Goal: Task Accomplishment & Management: Use online tool/utility

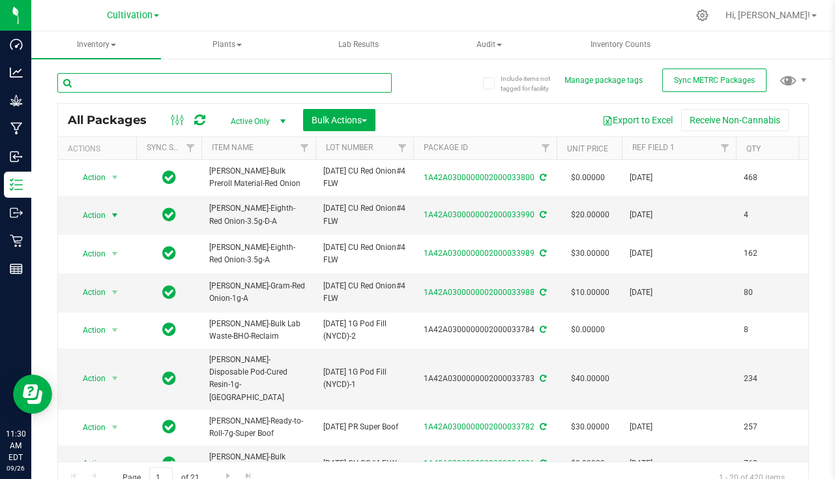
click at [198, 83] on input "text" at bounding box center [224, 83] width 335 height 20
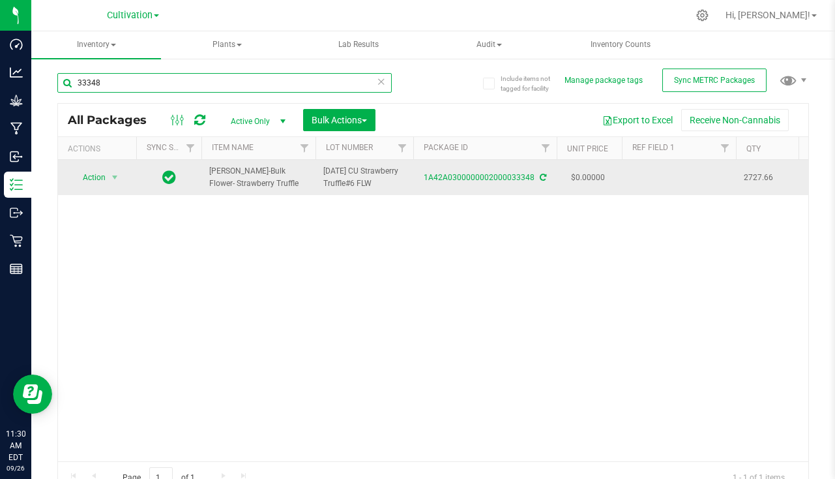
type input "33348"
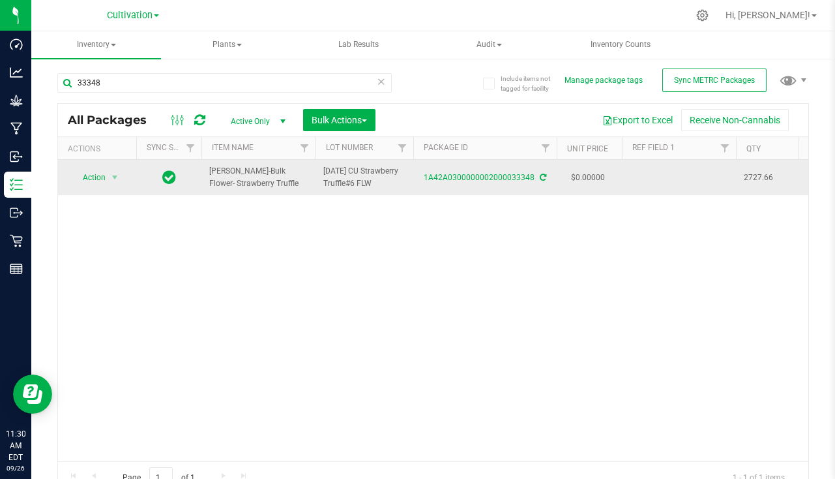
click at [654, 183] on td at bounding box center [679, 177] width 114 height 35
type input "8"
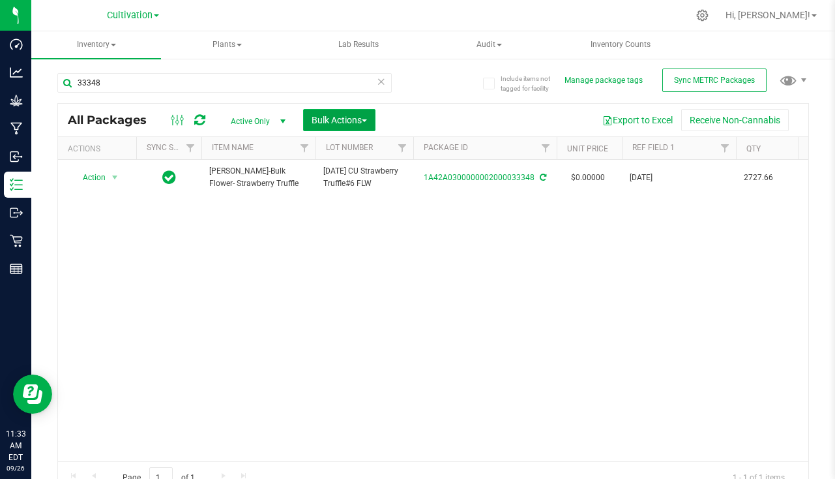
click at [331, 120] on span "Bulk Actions" at bounding box center [339, 120] width 55 height 10
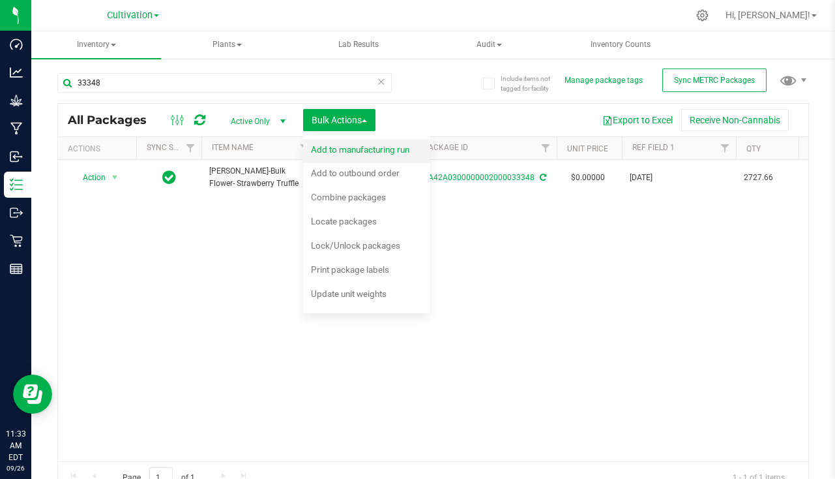
click at [381, 155] on div "Add to manufacturing run" at bounding box center [369, 151] width 116 height 21
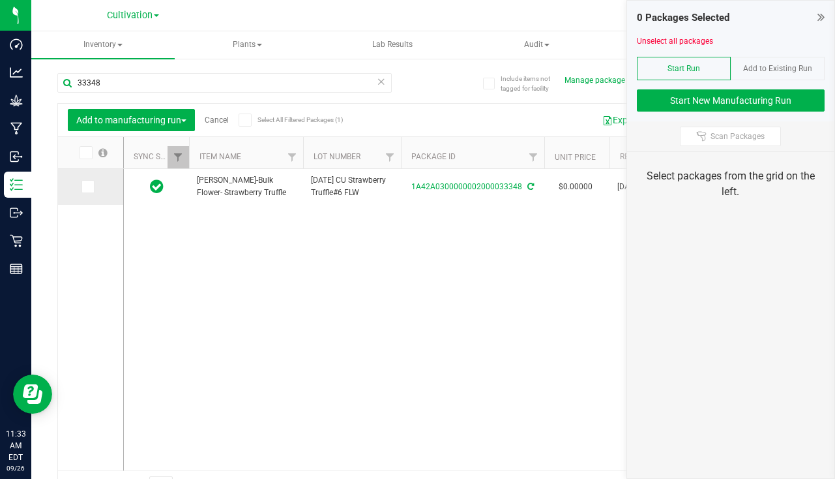
click at [87, 186] on icon at bounding box center [87, 186] width 8 height 0
click at [0, 0] on input "checkbox" at bounding box center [0, 0] width 0 height 0
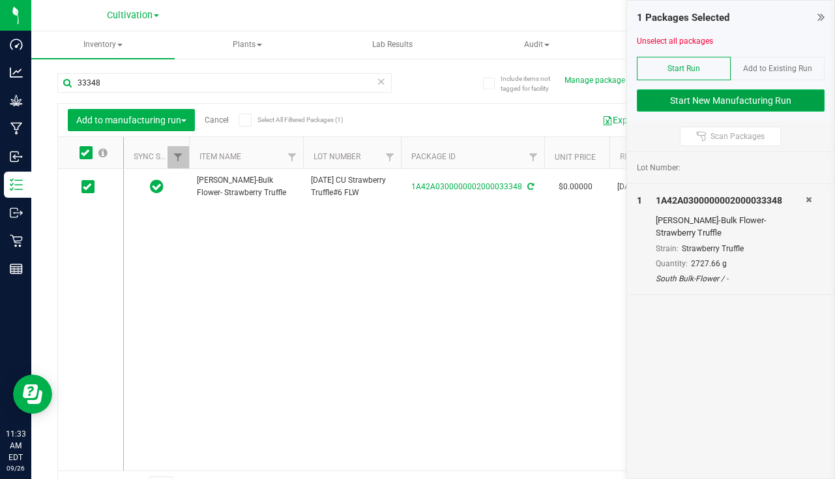
click at [693, 100] on button "Start New Manufacturing Run" at bounding box center [731, 100] width 188 height 22
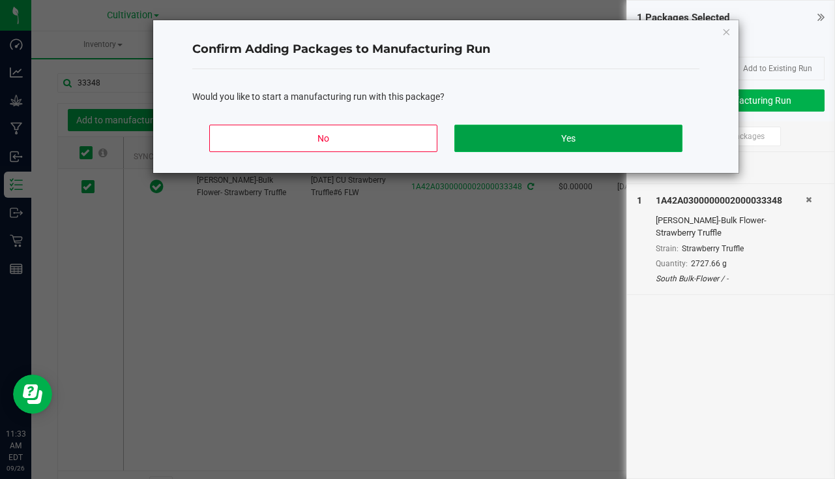
click at [552, 132] on button "Yes" at bounding box center [568, 138] width 228 height 27
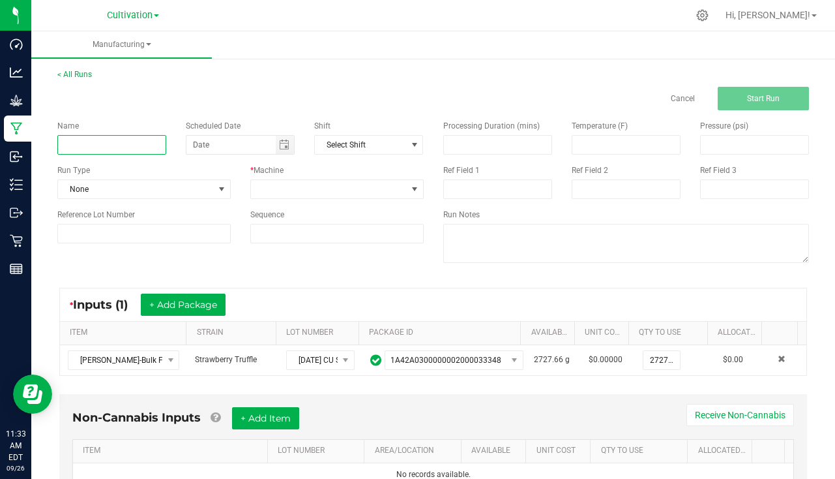
click at [84, 147] on input at bounding box center [111, 145] width 109 height 20
drag, startPoint x: 278, startPoint y: 138, endPoint x: 260, endPoint y: 147, distance: 19.5
click at [278, 138] on span "Toggle calendar" at bounding box center [285, 145] width 19 height 18
type input "[PERSON_NAME] - Strawberry Truffle [DATE]"
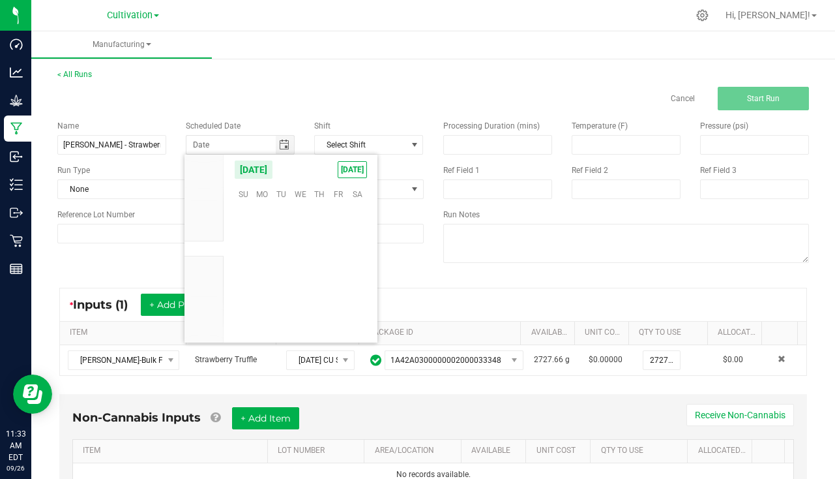
scroll to position [211516, 0]
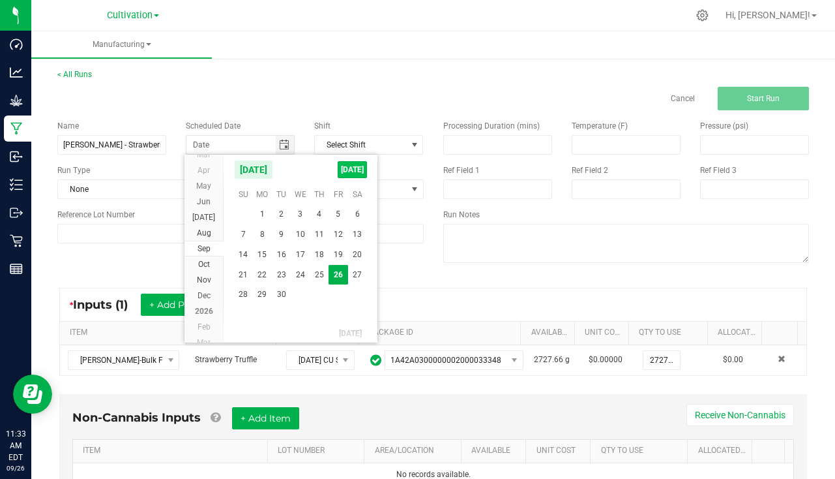
click at [364, 164] on span "[DATE]" at bounding box center [352, 169] width 29 height 17
type input "[DATE]"
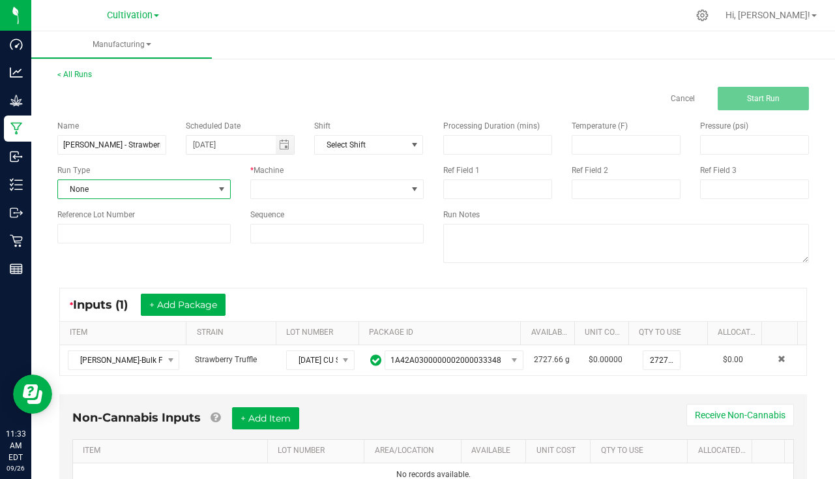
click at [141, 190] on span "None" at bounding box center [136, 189] width 156 height 18
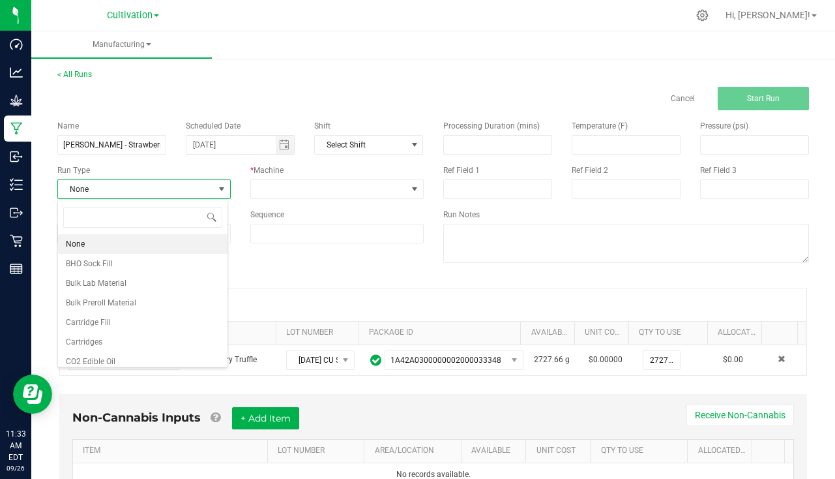
scroll to position [20, 171]
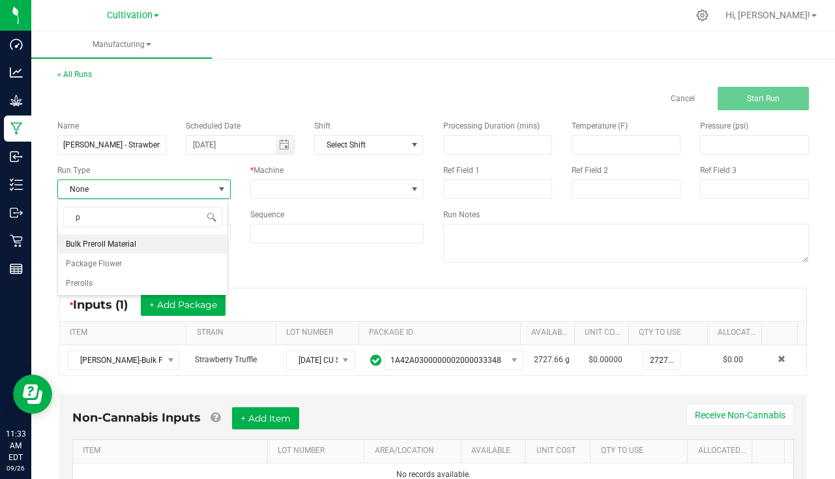
type input "pa"
click at [102, 242] on span "Package Flower" at bounding box center [94, 243] width 56 height 13
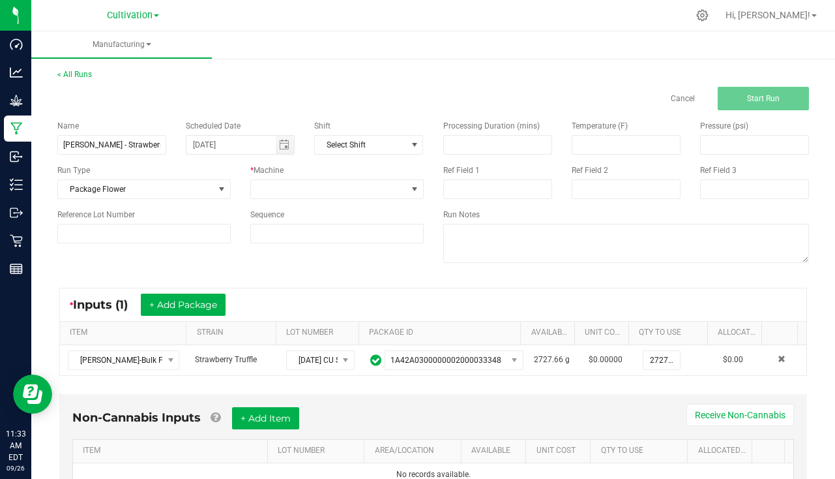
click at [280, 175] on div "* Machine" at bounding box center [336, 170] width 173 height 12
click at [279, 181] on span at bounding box center [329, 189] width 156 height 18
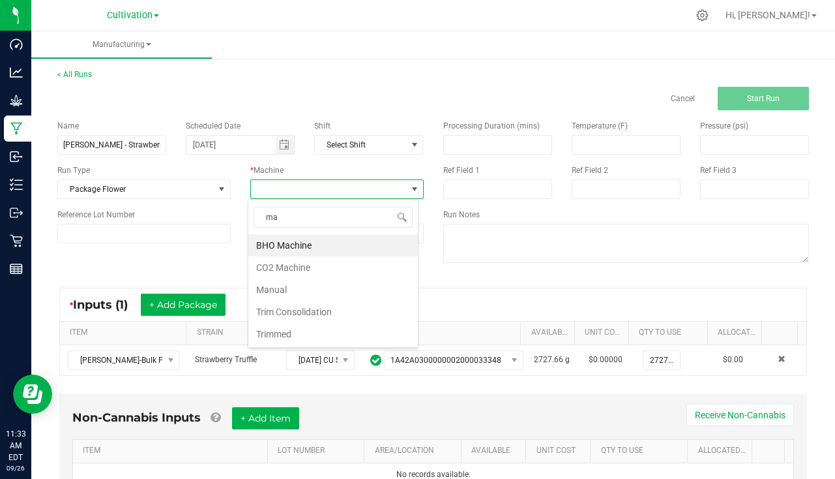
type input "man"
click at [277, 239] on li "Manual" at bounding box center [333, 245] width 170 height 22
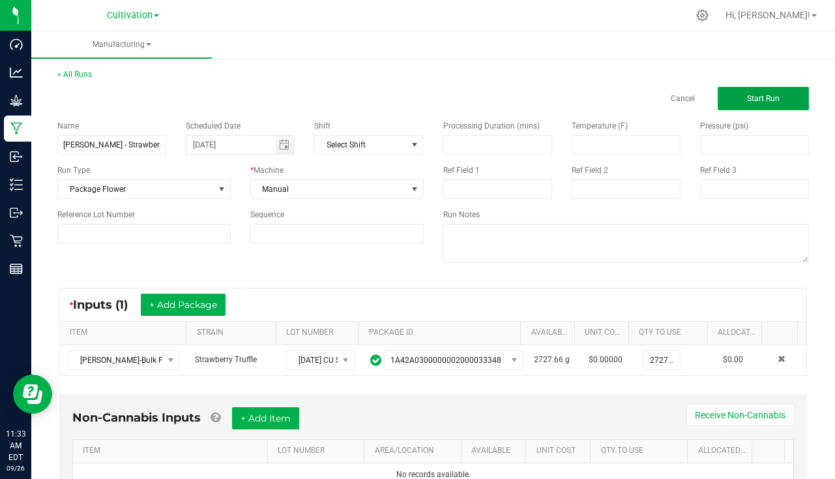
click at [777, 87] on button "Start Run" at bounding box center [763, 98] width 91 height 23
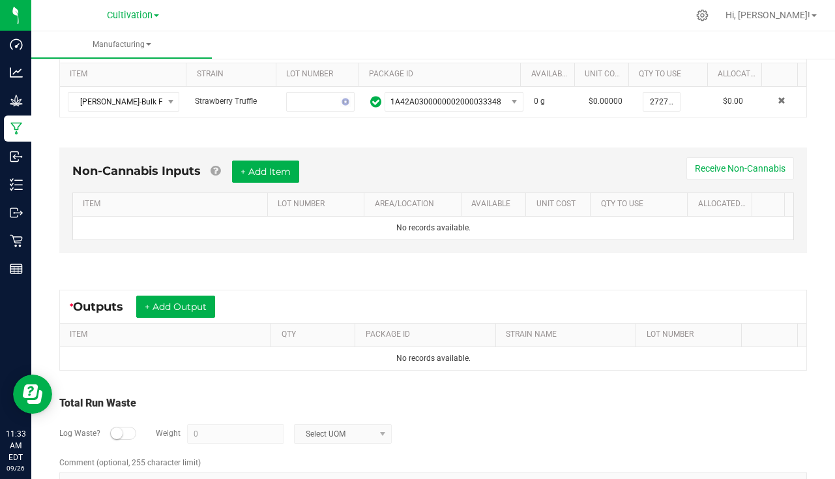
scroll to position [325, 0]
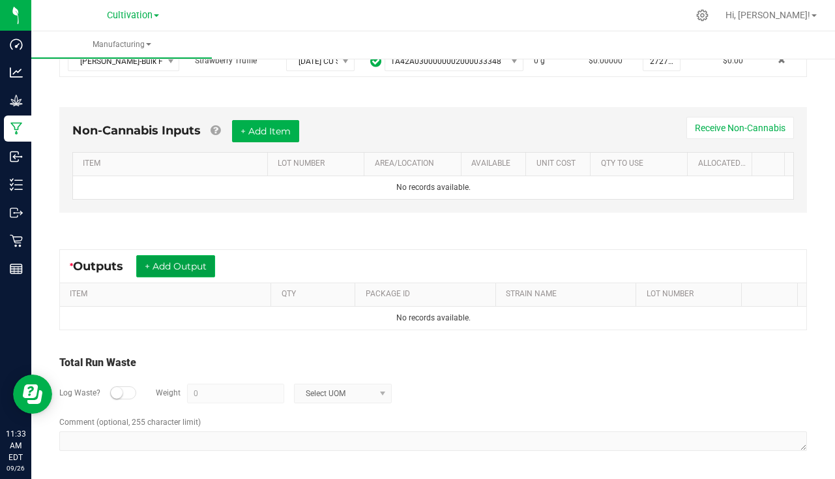
click at [178, 257] on button "+ Add Output" at bounding box center [175, 266] width 79 height 22
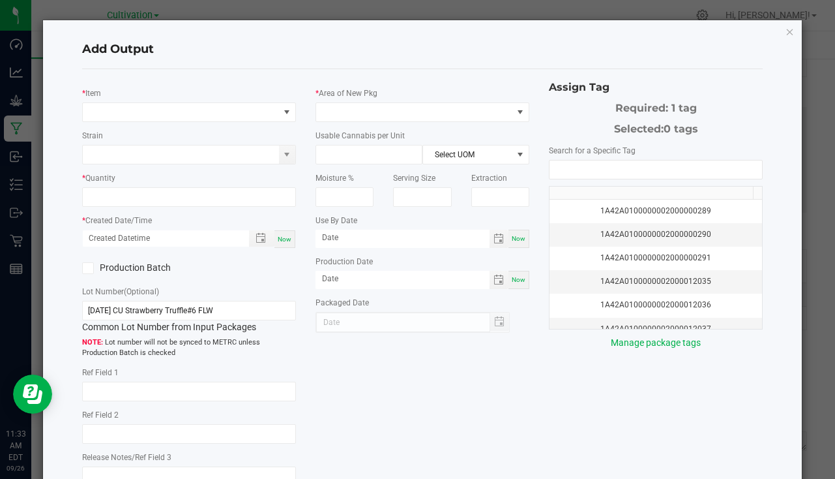
type input "[DATE]"
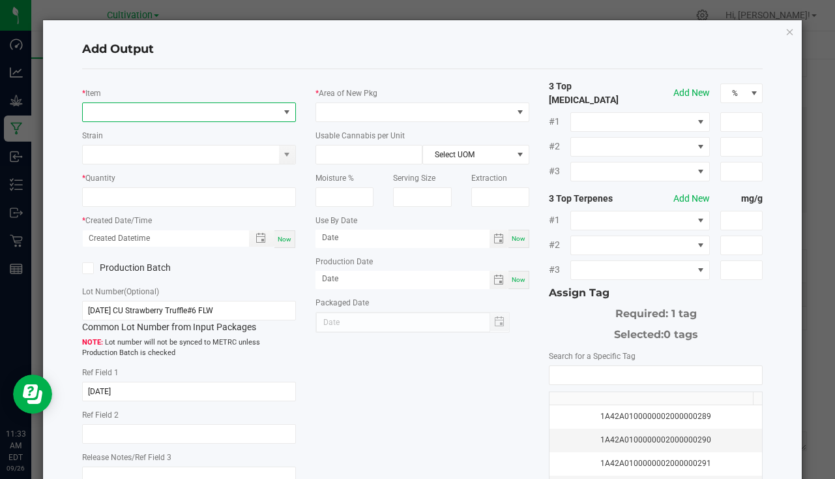
click at [132, 110] on span "NO DATA FOUND" at bounding box center [181, 112] width 196 height 18
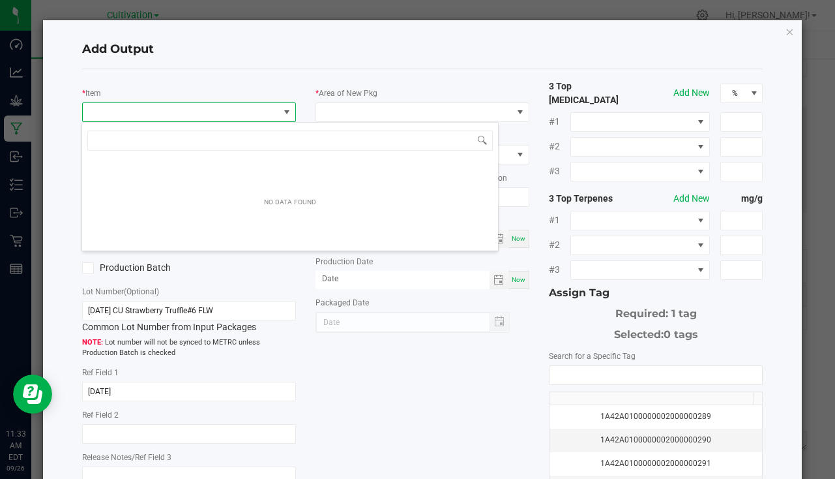
scroll to position [20, 211]
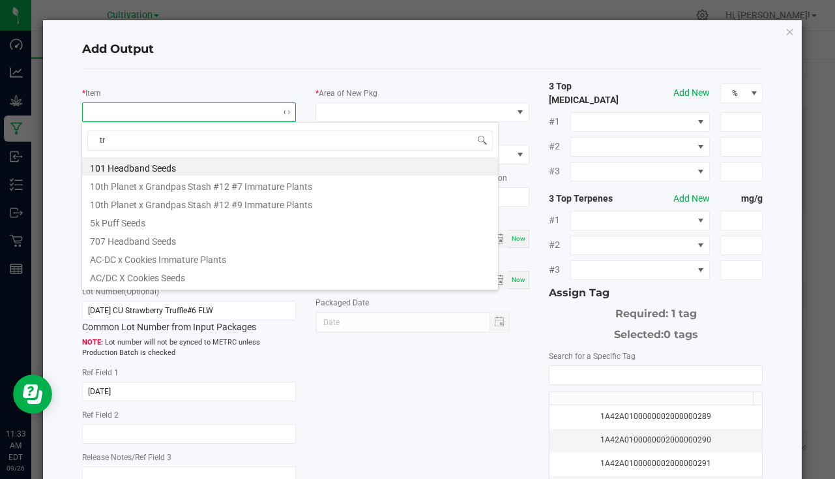
type input "t"
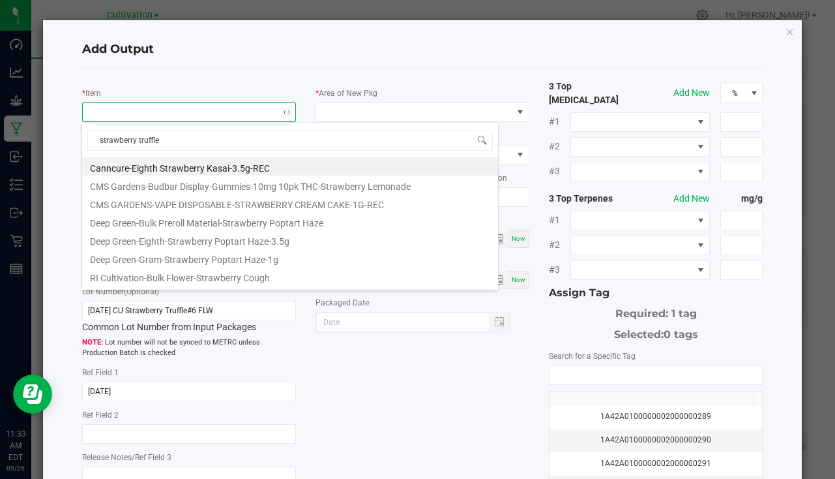
type input "strawberry truffle-"
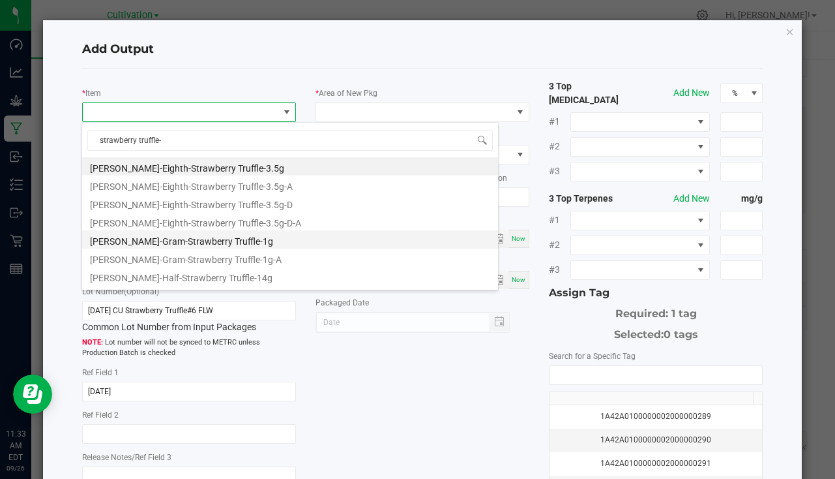
click at [257, 232] on li "[PERSON_NAME]-Gram-Strawberry Truffle-1g" at bounding box center [290, 239] width 416 height 18
type input "0 ea"
type input "1"
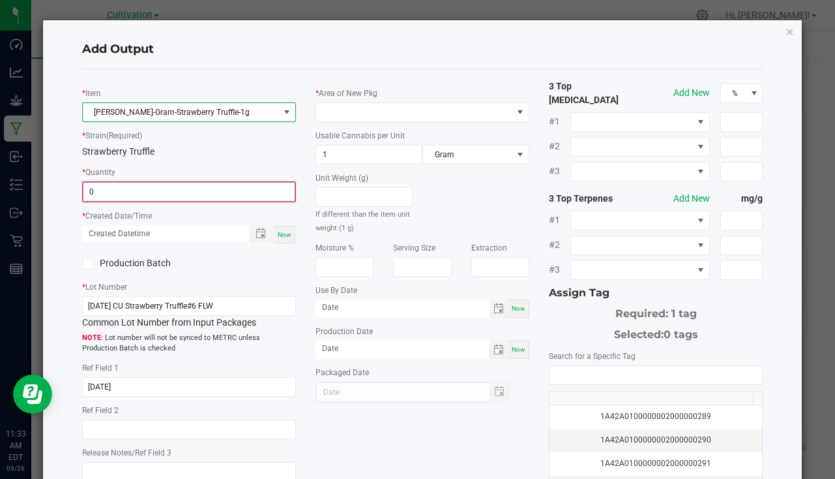
click at [104, 198] on input "0" at bounding box center [188, 192] width 211 height 18
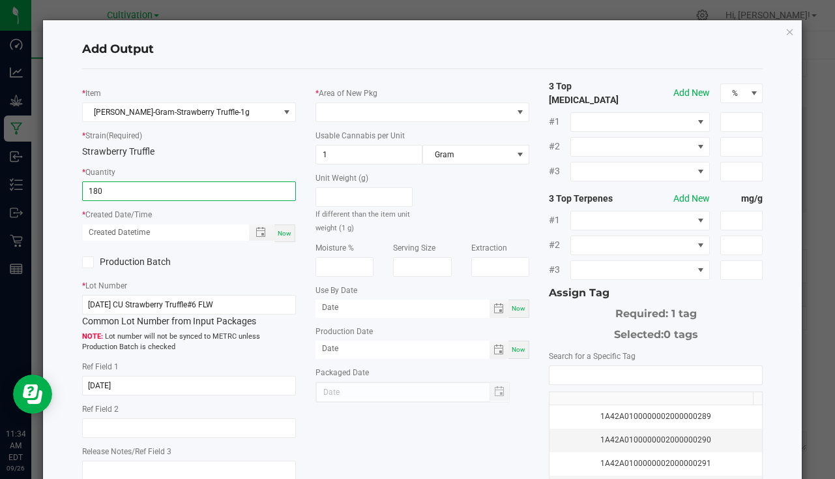
type input "180 ea"
click at [280, 239] on div "Now" at bounding box center [285, 233] width 21 height 18
type input "[DATE] 11:34 AM"
type input "[DATE]"
drag, startPoint x: 280, startPoint y: 239, endPoint x: 284, endPoint y: 252, distance: 13.6
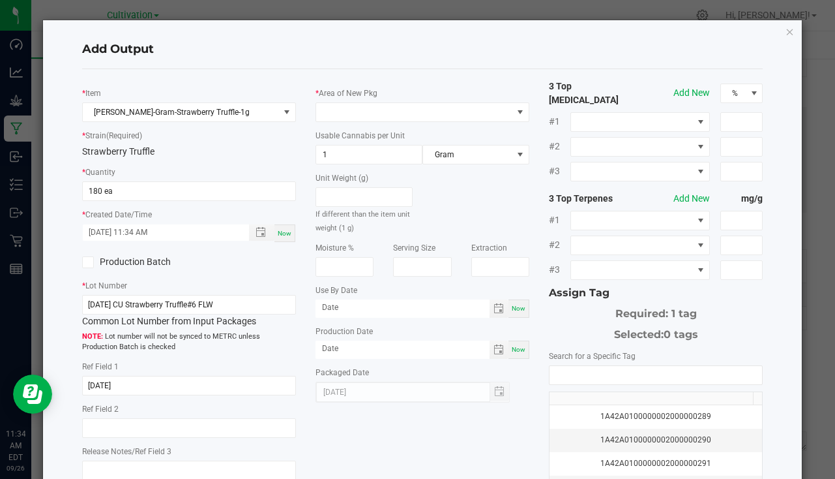
click at [284, 254] on div "Production Batch" at bounding box center [188, 262] width 233 height 20
click at [278, 237] on span "Now" at bounding box center [285, 233] width 14 height 7
click at [342, 111] on span at bounding box center [414, 112] width 196 height 18
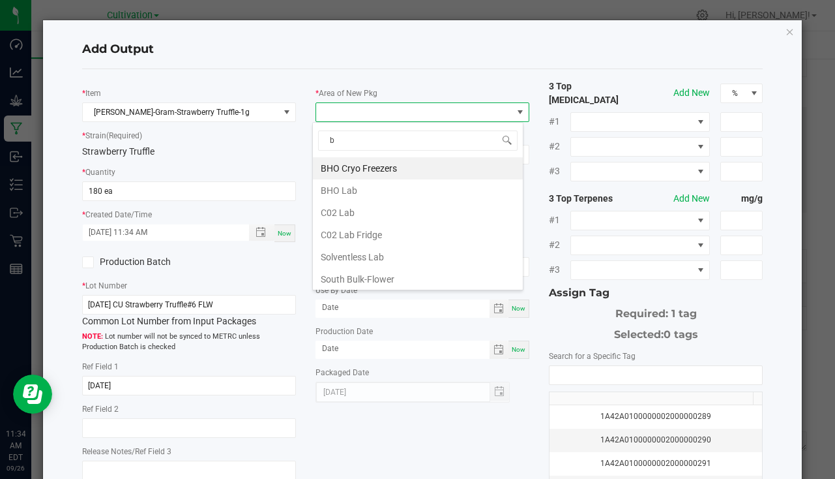
type input "bu"
click at [356, 175] on li "South Bulk-Flower" at bounding box center [418, 168] width 210 height 22
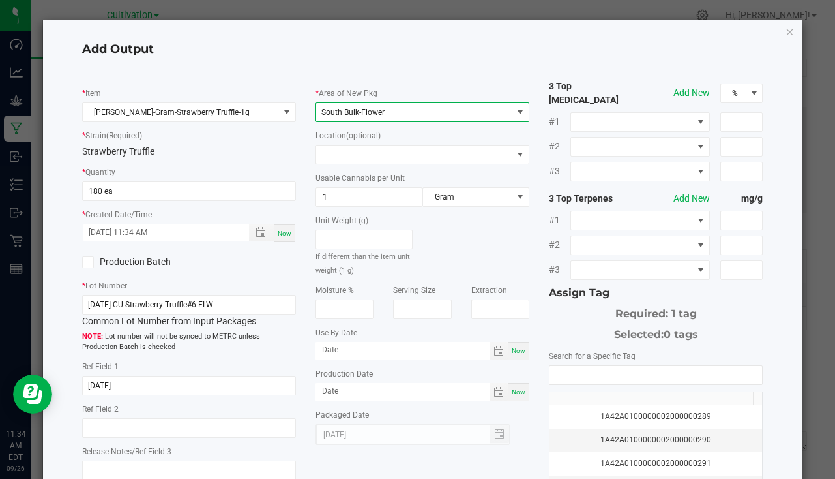
scroll to position [144, 0]
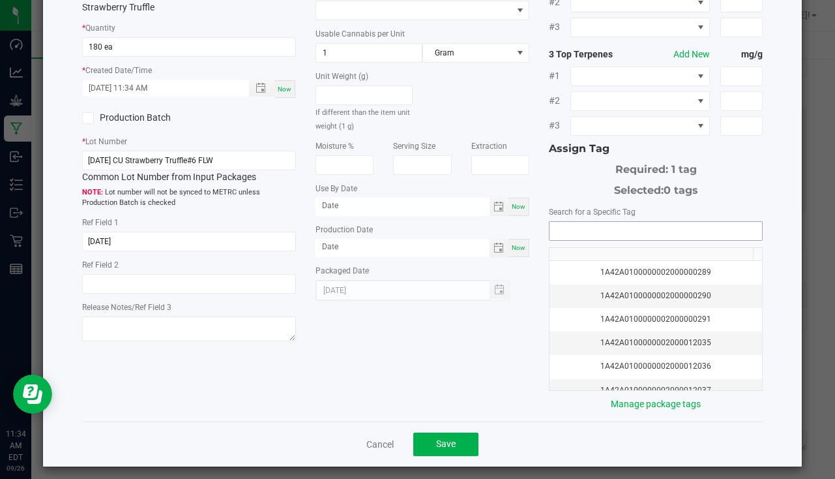
click at [565, 222] on input "NO DATA FOUND" at bounding box center [656, 231] width 213 height 18
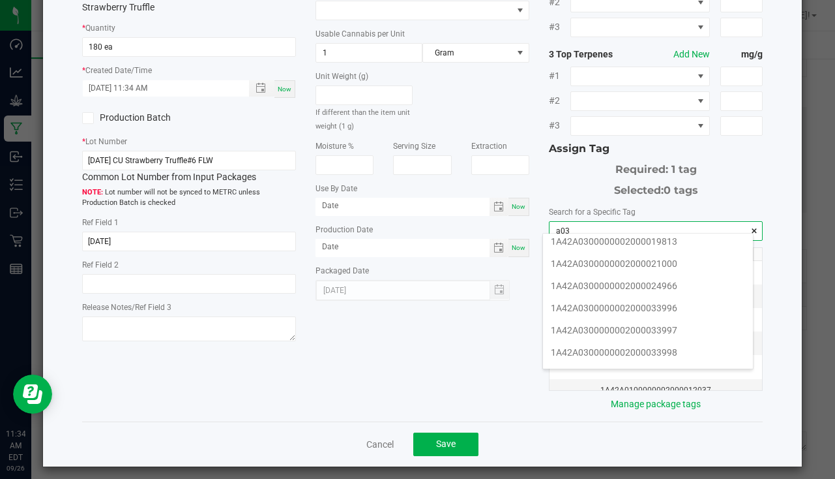
scroll to position [196, 0]
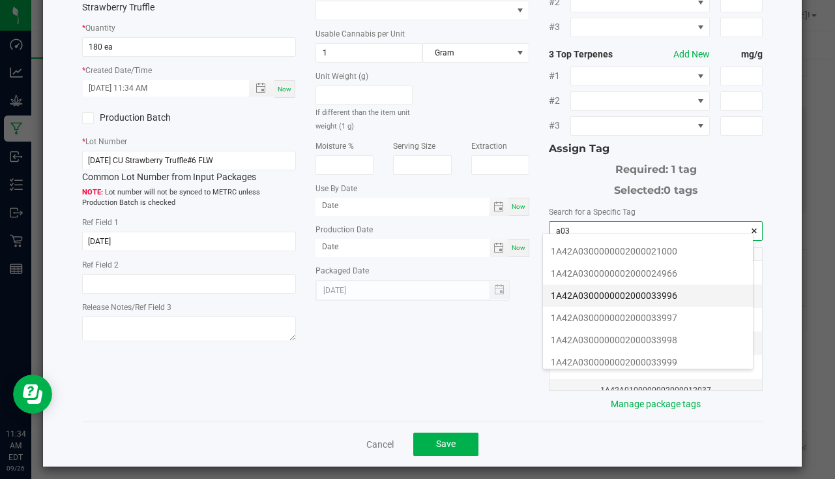
click at [634, 288] on li "1A42A0300000002000033996" at bounding box center [648, 295] width 210 height 22
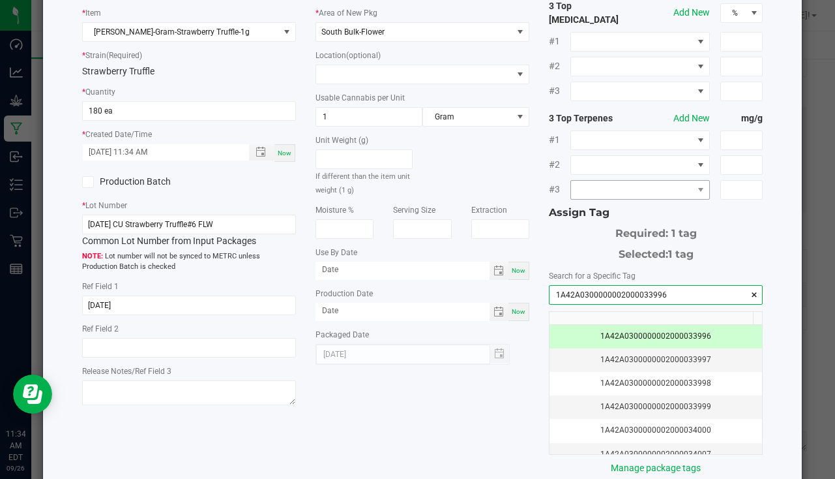
scroll to position [144, 0]
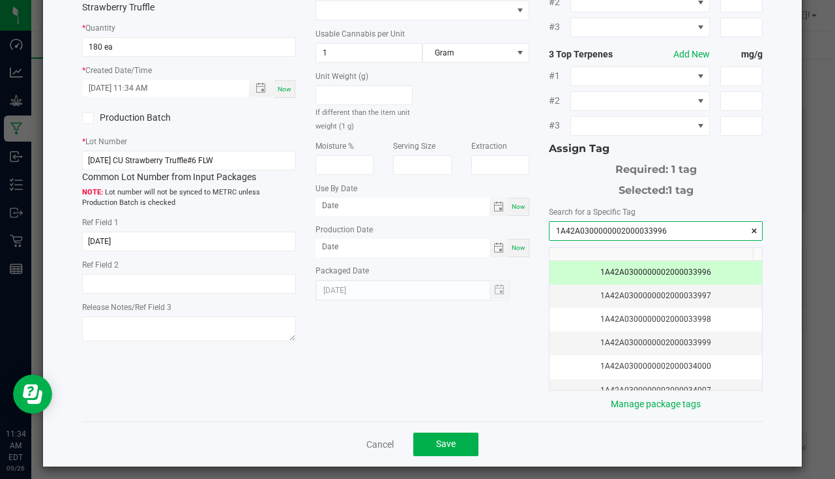
click at [676, 226] on input "1A42A0300000002000033996" at bounding box center [656, 231] width 213 height 18
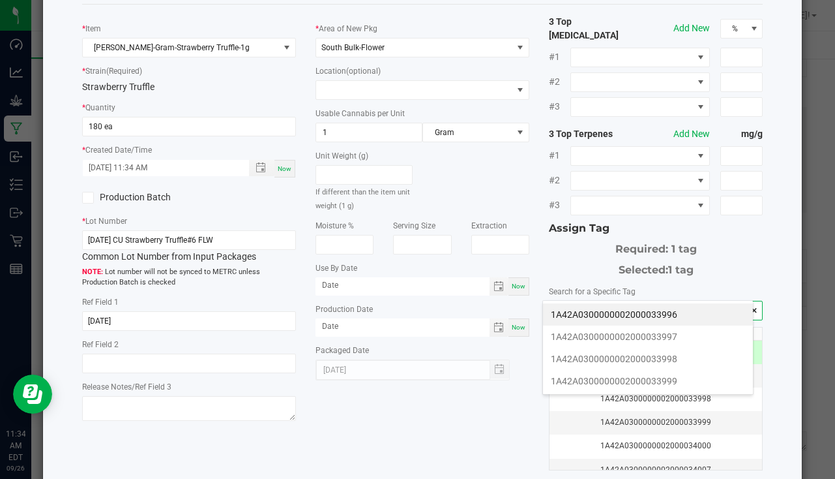
scroll to position [79, 0]
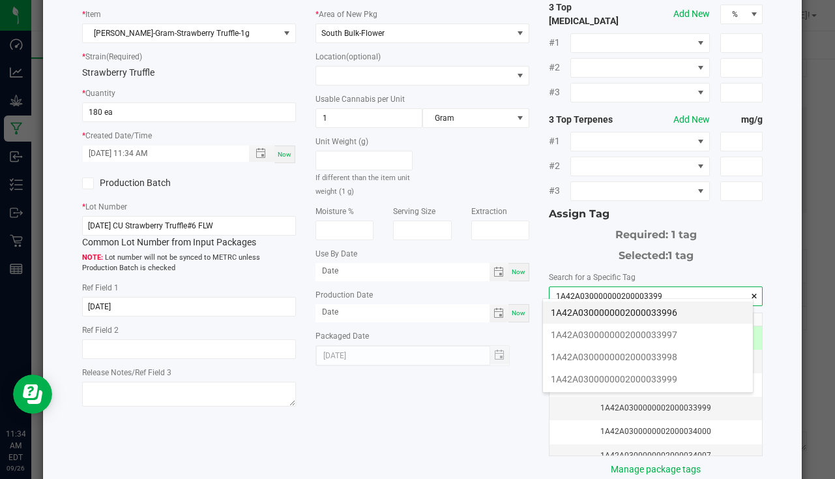
click at [668, 310] on li "1A42A0300000002000033996" at bounding box center [648, 312] width 210 height 22
type input "1A42A0300000002000033996"
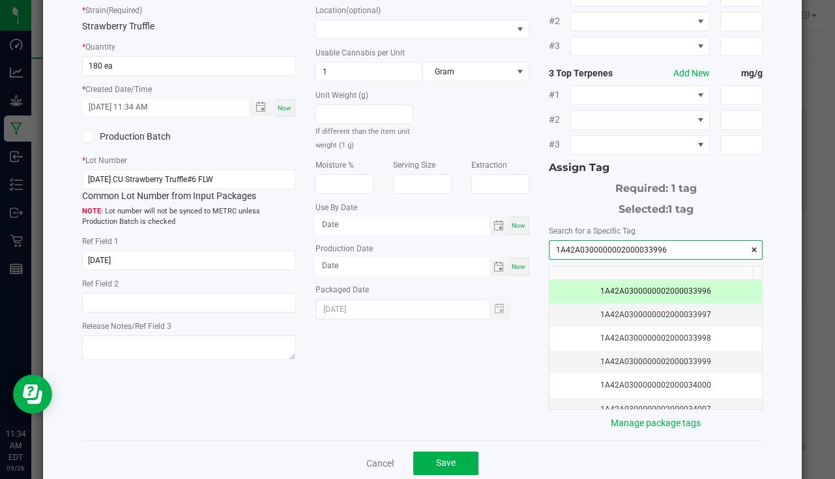
scroll to position [144, 0]
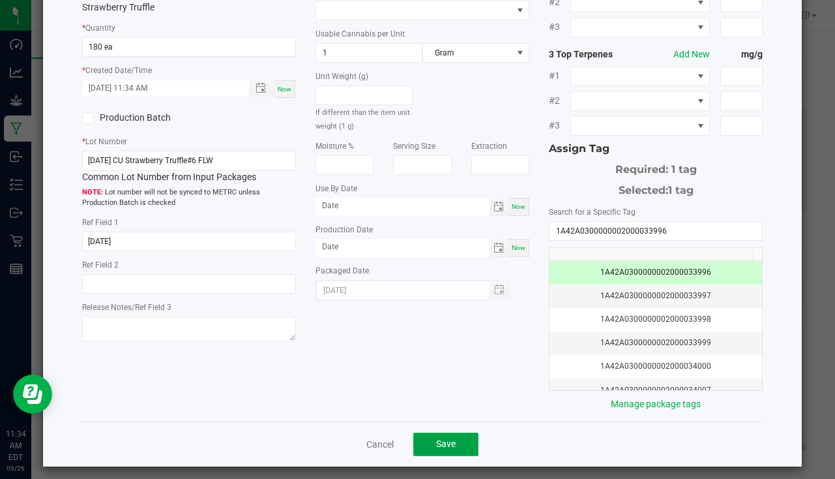
click at [456, 432] on button "Save" at bounding box center [445, 443] width 65 height 23
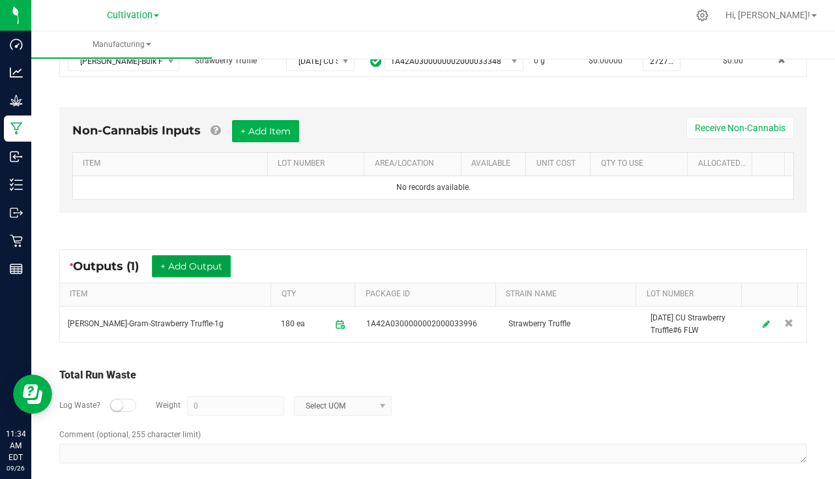
click at [173, 261] on button "+ Add Output" at bounding box center [191, 266] width 79 height 22
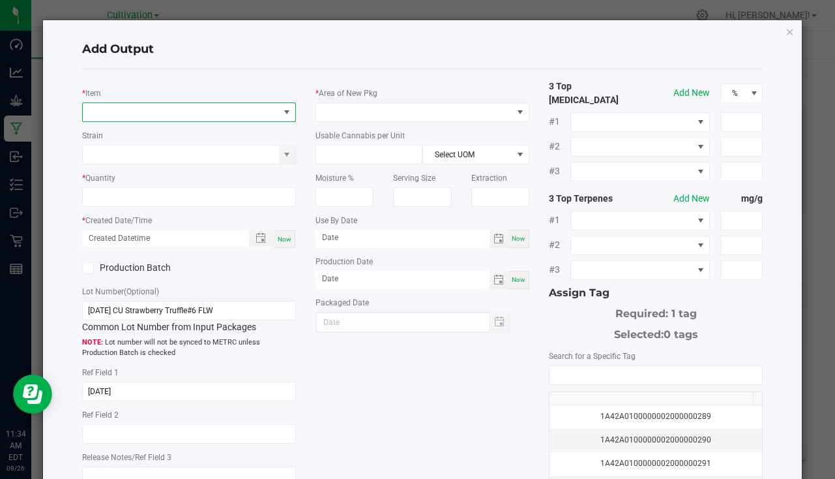
click at [161, 113] on span "NO DATA FOUND" at bounding box center [181, 112] width 196 height 18
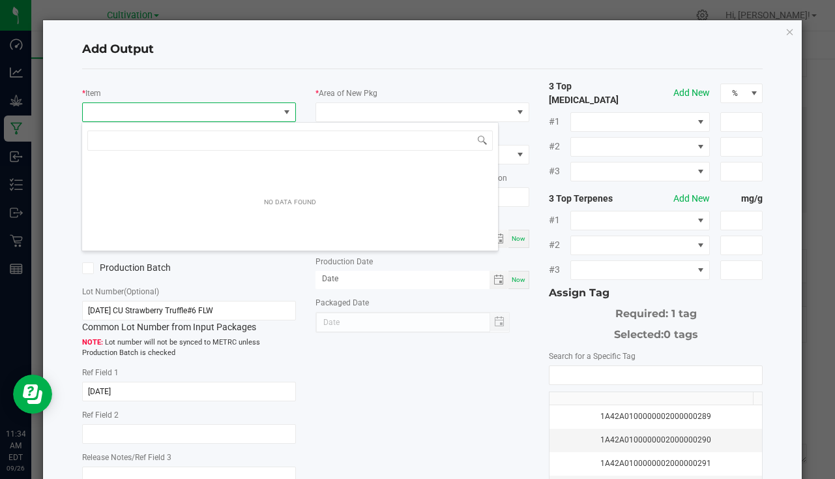
scroll to position [20, 211]
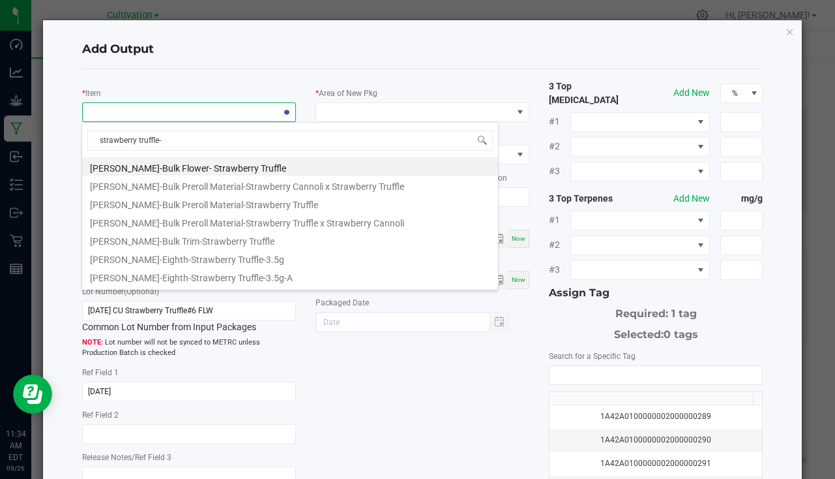
type input "strawberry truffle-3"
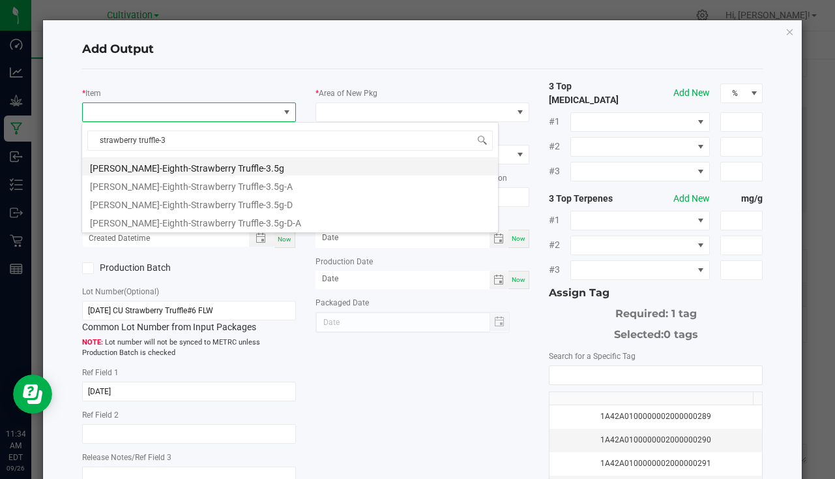
click at [188, 165] on li "[PERSON_NAME]-Eighth-Strawberry Truffle-3.5g" at bounding box center [290, 166] width 416 height 18
type input "0 ea"
type input "3.5"
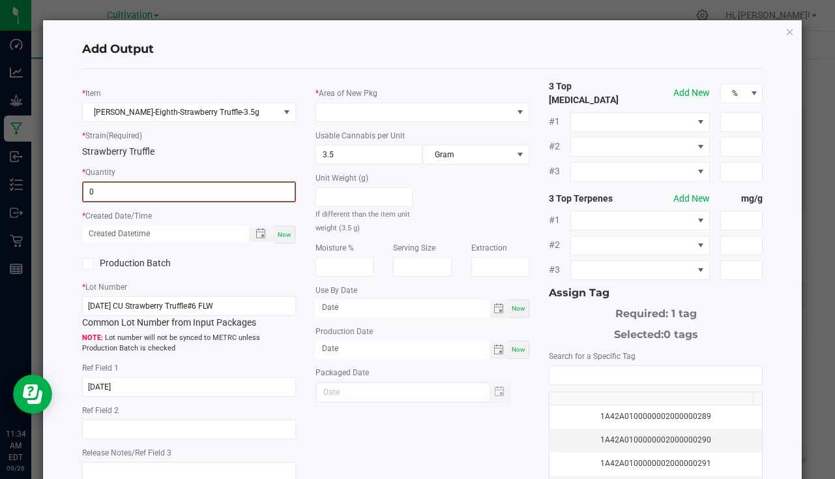
click at [127, 194] on input "0" at bounding box center [188, 192] width 211 height 18
type input "348 ea"
click at [291, 237] on div "Now" at bounding box center [285, 233] width 21 height 18
type input "[DATE] 11:34 AM"
type input "[DATE]"
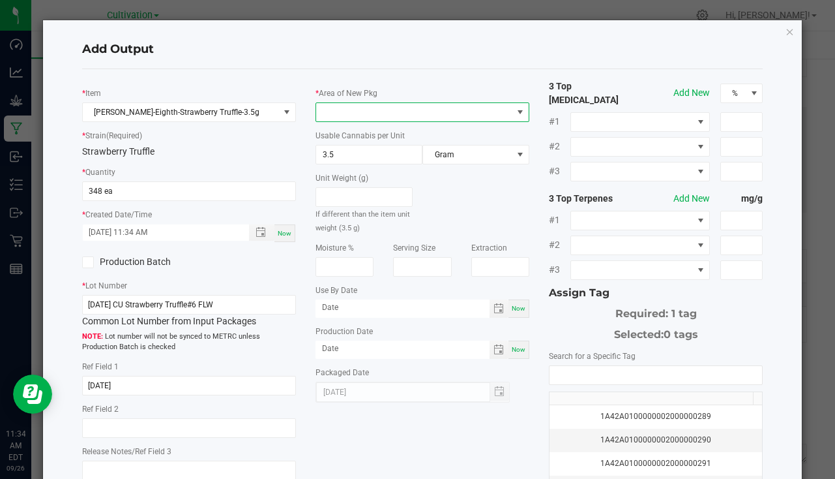
click at [323, 110] on span at bounding box center [414, 112] width 196 height 18
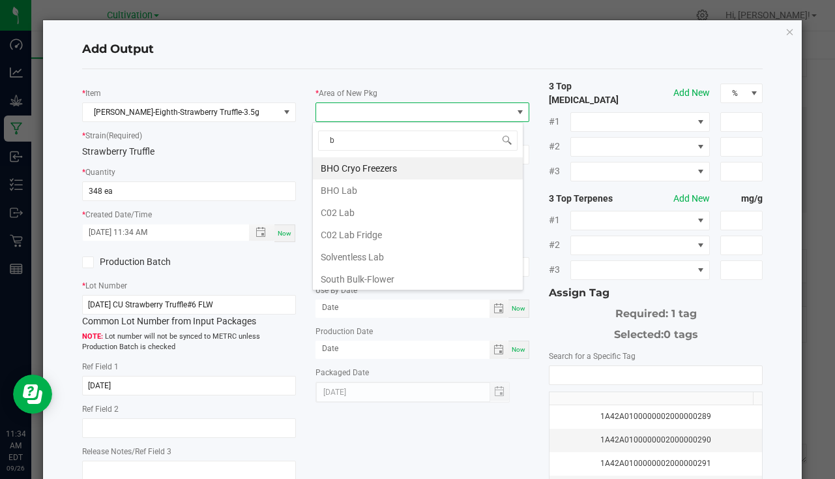
type input "bu"
click at [366, 174] on li "South Bulk-Flower" at bounding box center [418, 168] width 210 height 22
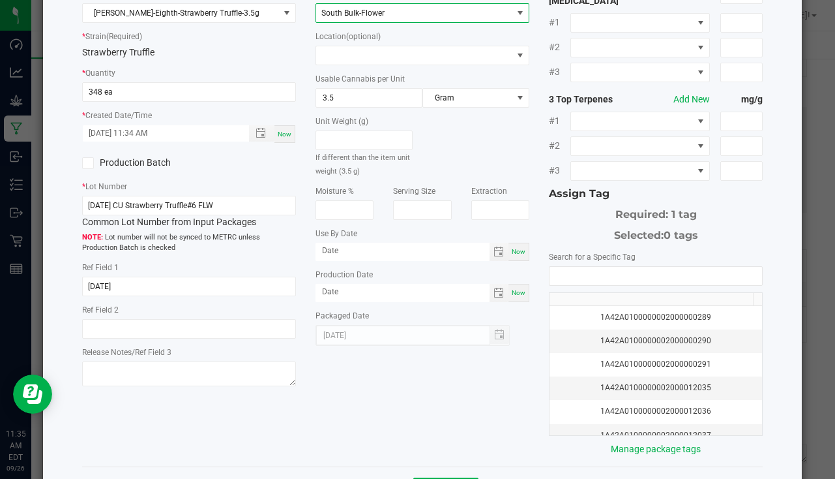
scroll to position [144, 0]
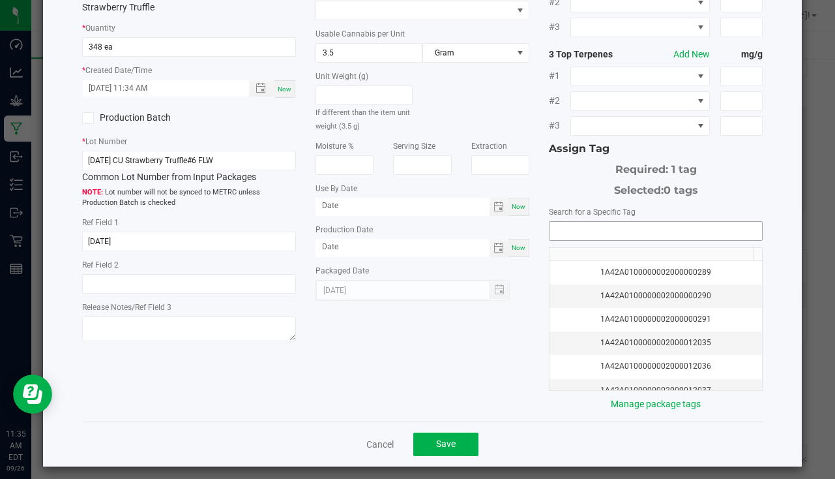
click at [601, 222] on input "NO DATA FOUND" at bounding box center [656, 231] width 213 height 18
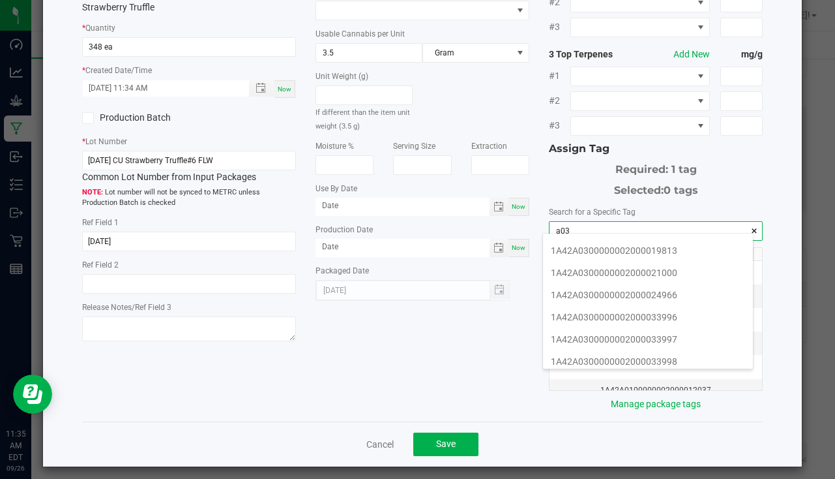
scroll to position [196, 0]
click at [659, 325] on li "1A42A0300000002000033997" at bounding box center [648, 317] width 210 height 22
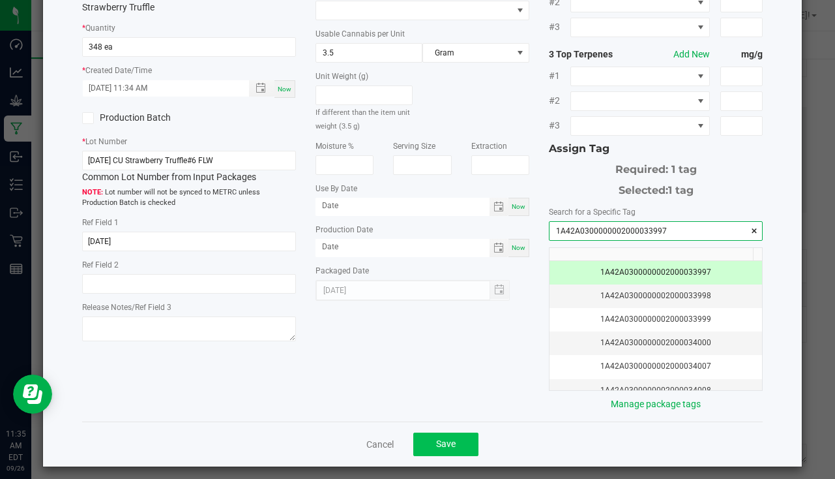
type input "1A42A0300000002000033997"
click at [436, 438] on span "Save" at bounding box center [446, 443] width 20 height 10
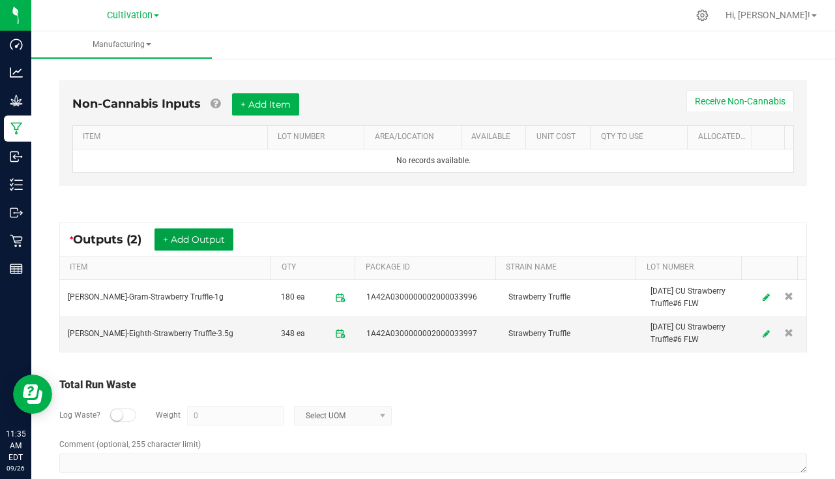
scroll to position [374, 0]
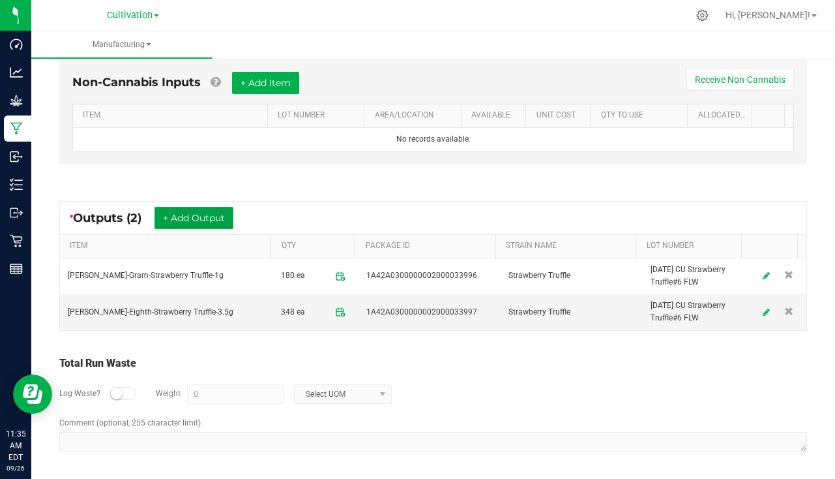
click at [177, 220] on button "+ Add Output" at bounding box center [194, 218] width 79 height 22
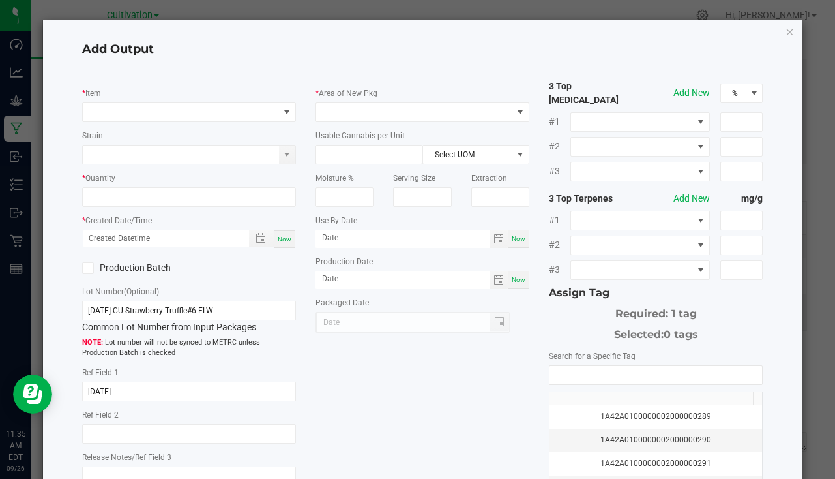
click at [102, 126] on div "* Item Strain * Quantity * Created Date/Time Now Production Batch Lot Number (O…" at bounding box center [188, 287] width 233 height 415
click at [107, 113] on span "NO DATA FOUND" at bounding box center [181, 112] width 196 height 18
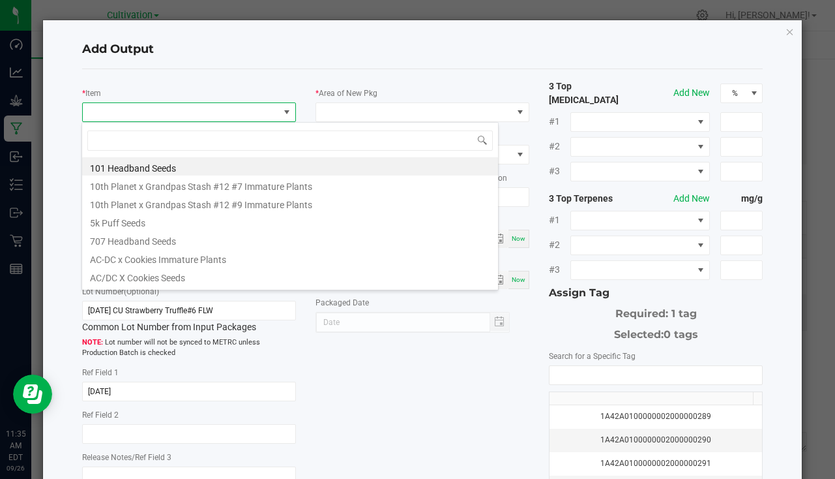
scroll to position [20, 211]
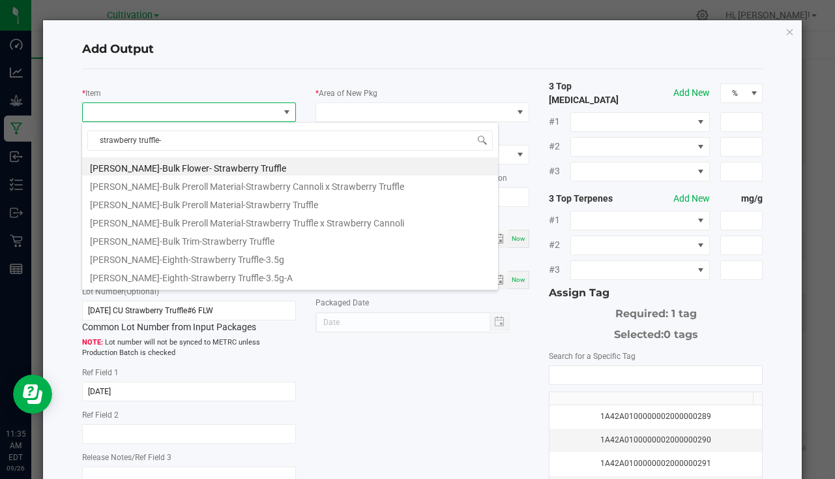
type input "strawberry truffle-3"
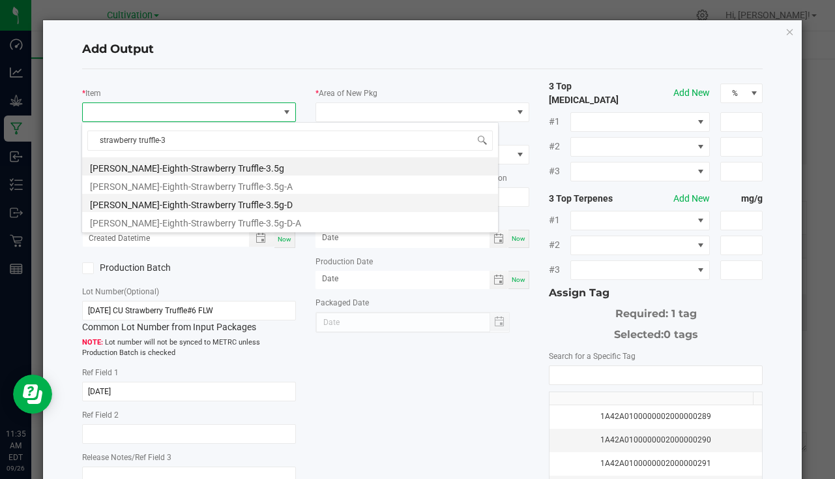
click at [222, 201] on li "[PERSON_NAME]-Eighth-Strawberry Truffle-3.5g-D" at bounding box center [290, 203] width 416 height 18
type input "0 ea"
type input "3.5"
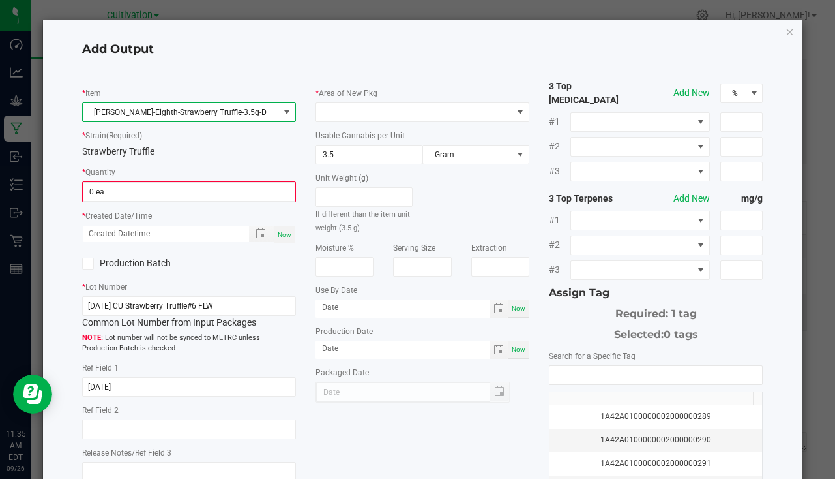
click at [148, 182] on kendo-numerictextbox "0 ea" at bounding box center [189, 191] width 214 height 21
click at [118, 190] on input "0" at bounding box center [188, 192] width 211 height 18
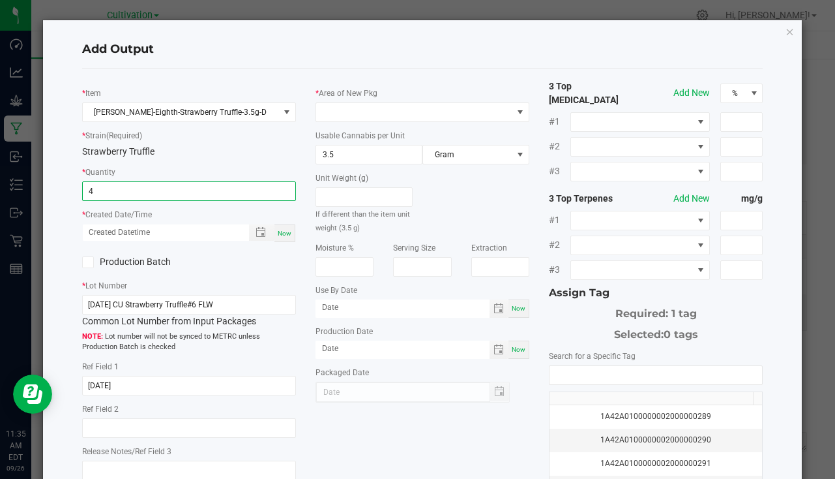
type input "4 ea"
drag, startPoint x: 285, startPoint y: 237, endPoint x: 310, endPoint y: 194, distance: 50.0
click at [285, 237] on span "Now" at bounding box center [285, 233] width 14 height 7
type input "[DATE] 11:35 AM"
type input "[DATE]"
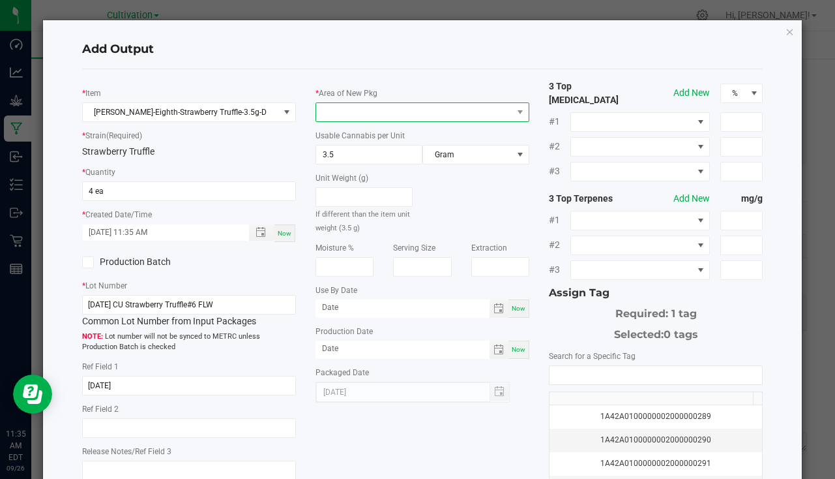
click at [338, 114] on span at bounding box center [414, 112] width 196 height 18
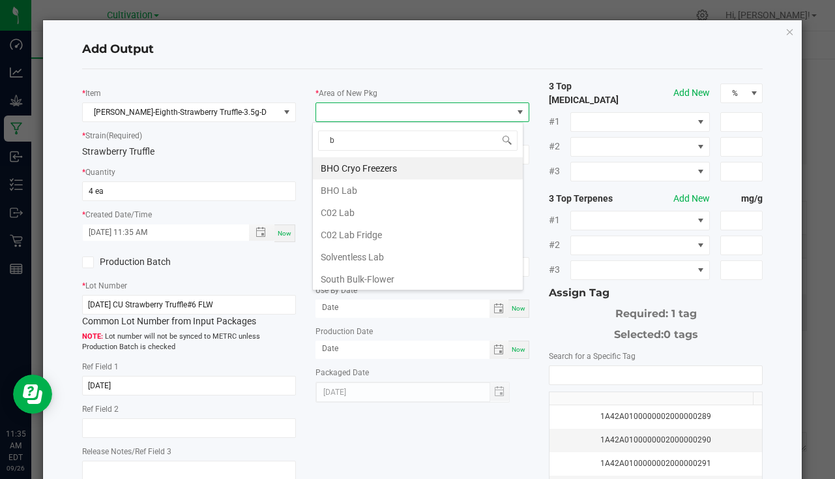
type input "bu"
click at [366, 167] on li "South Bulk-Flower" at bounding box center [418, 168] width 210 height 22
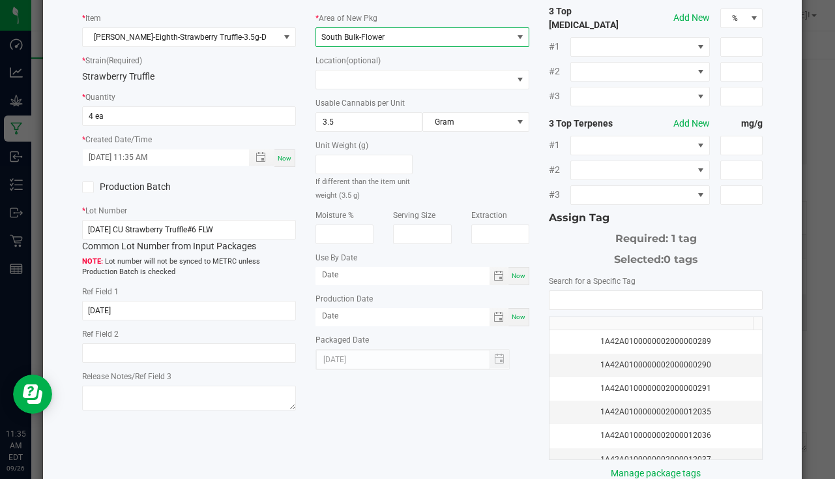
scroll to position [144, 0]
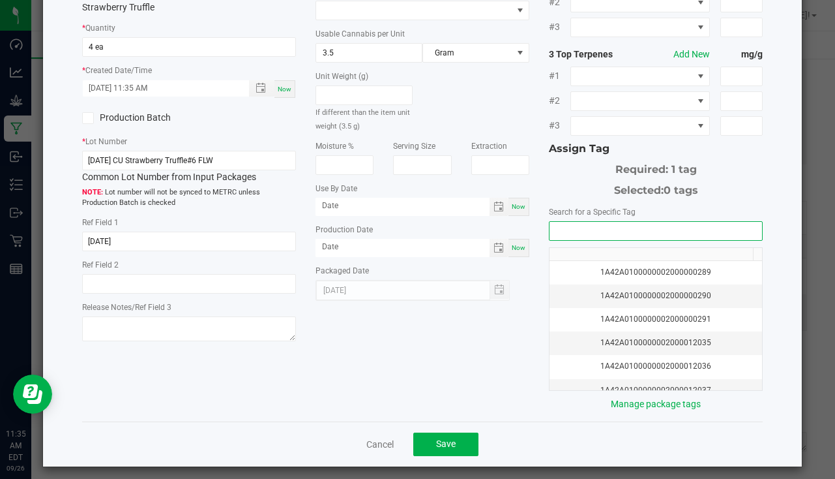
click at [604, 230] on input "NO DATA FOUND" at bounding box center [656, 231] width 213 height 18
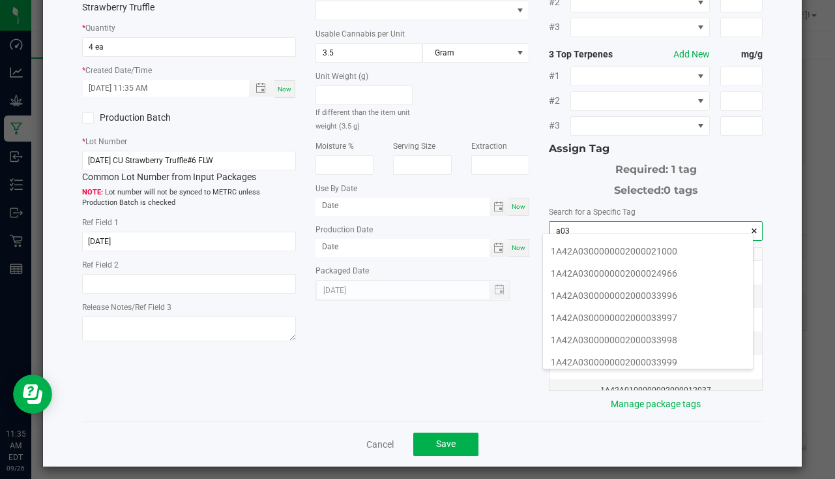
scroll to position [261, 0]
click at [643, 267] on li "1A42A0300000002000033998" at bounding box center [648, 274] width 210 height 22
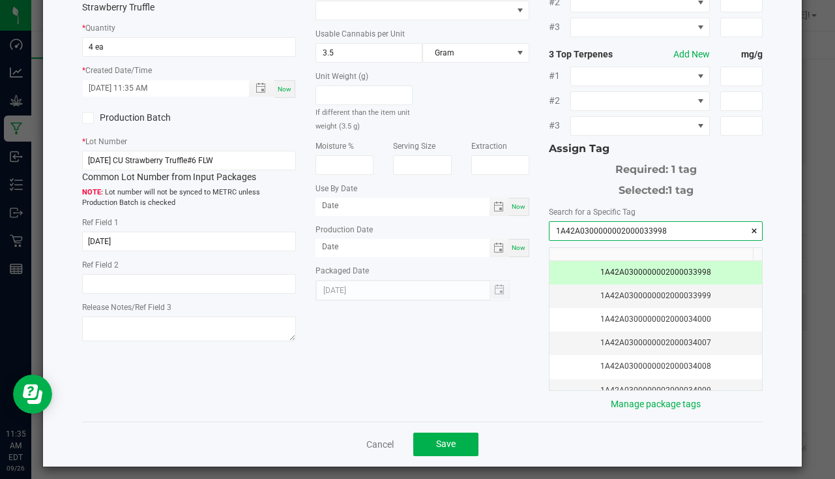
type input "1A42A0300000002000033998"
click at [438, 424] on div "Cancel Save" at bounding box center [422, 443] width 681 height 45
click at [430, 438] on button "Save" at bounding box center [445, 443] width 65 height 23
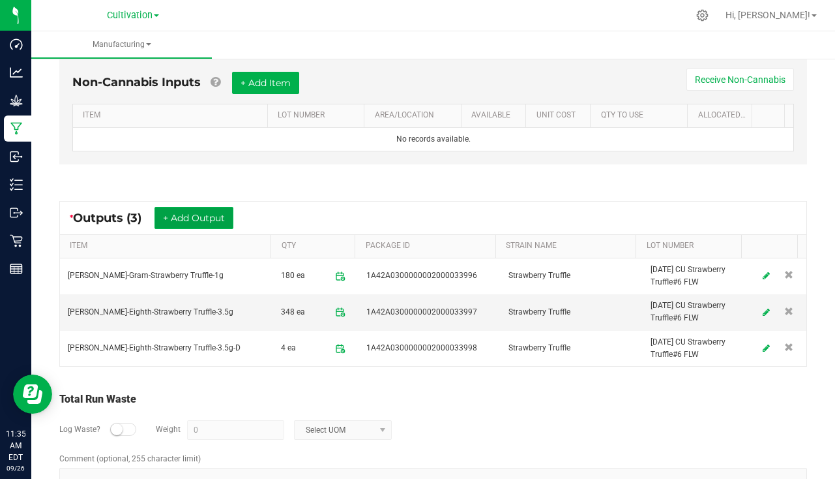
click at [194, 217] on button "+ Add Output" at bounding box center [194, 218] width 79 height 22
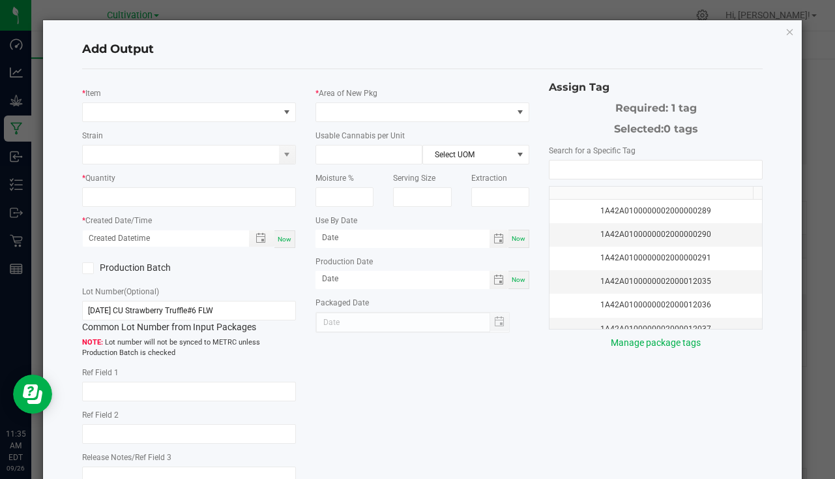
type input "[DATE]"
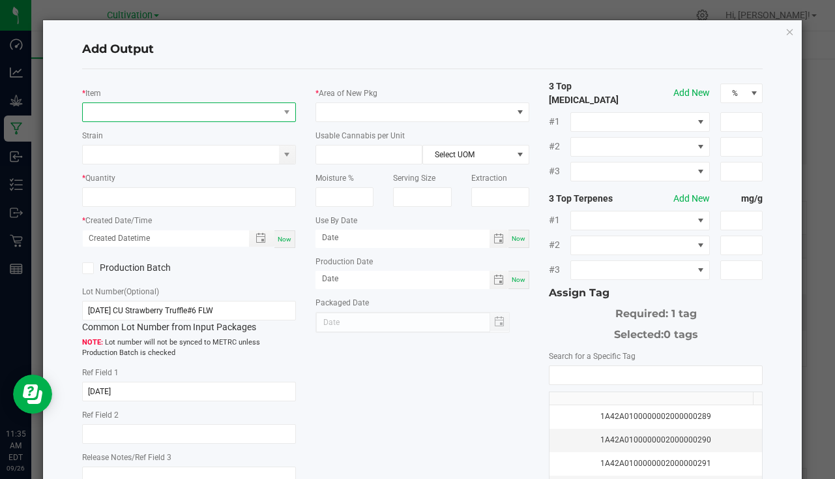
click at [138, 106] on span "NO DATA FOUND" at bounding box center [181, 112] width 196 height 18
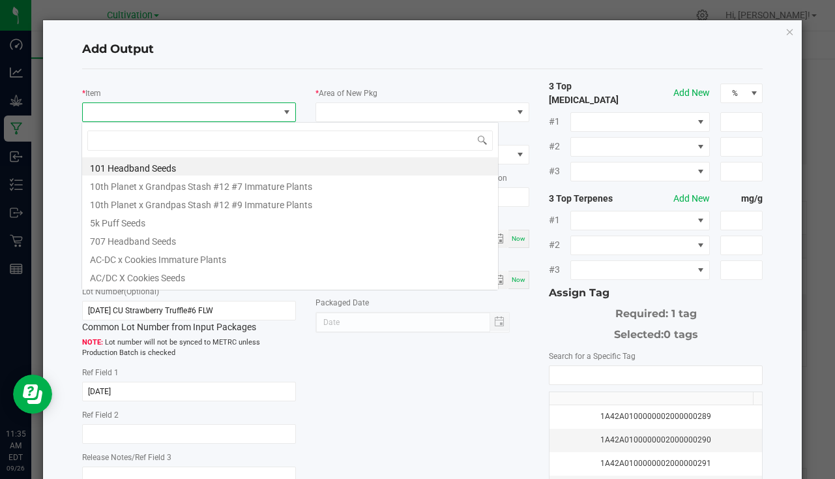
scroll to position [20, 211]
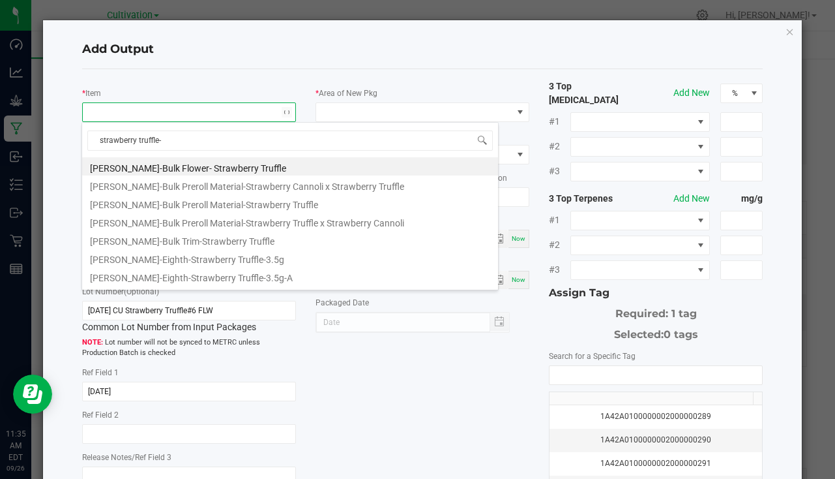
type input "strawberry truffle-7"
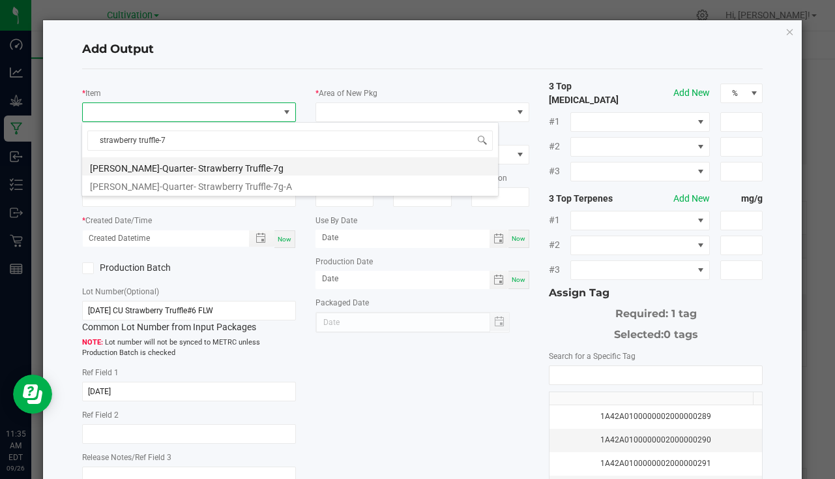
click at [231, 170] on li "[PERSON_NAME]-Quarter- Strawberry Truffle-7g" at bounding box center [290, 166] width 416 height 18
type input "0 ea"
type input "7"
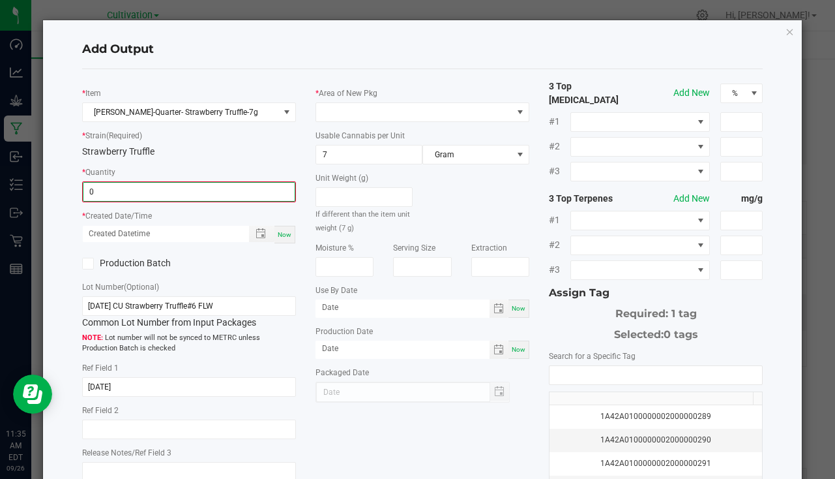
click at [162, 193] on input "0" at bounding box center [188, 192] width 211 height 18
type input "40 ea"
click at [275, 232] on div "Now" at bounding box center [285, 233] width 21 height 18
type input "[DATE] 11:35 AM"
type input "[DATE]"
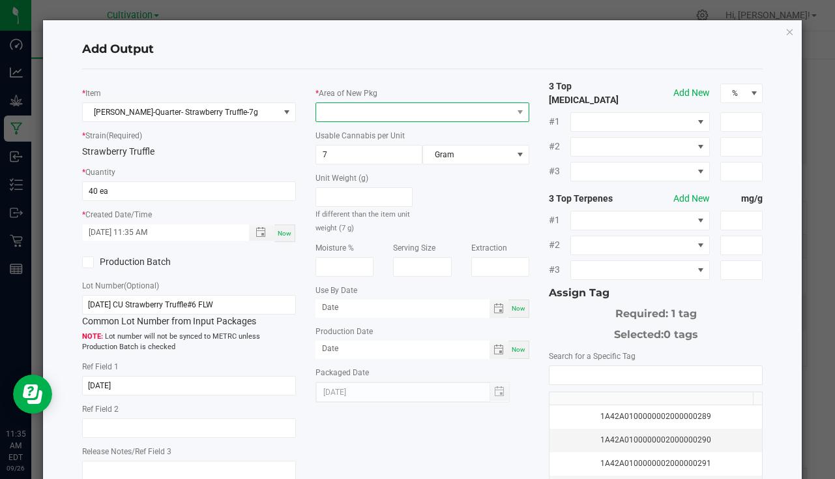
click at [346, 113] on span at bounding box center [414, 112] width 196 height 18
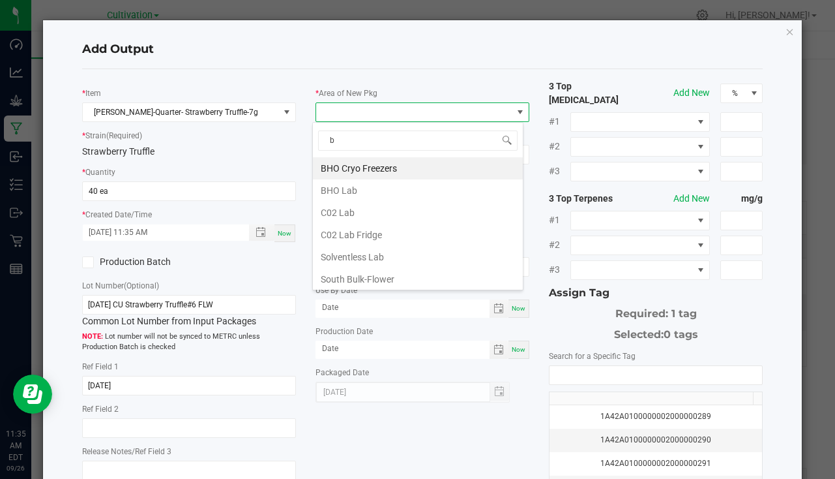
type input "bu"
click at [353, 173] on li "South Bulk-Flower" at bounding box center [418, 168] width 210 height 22
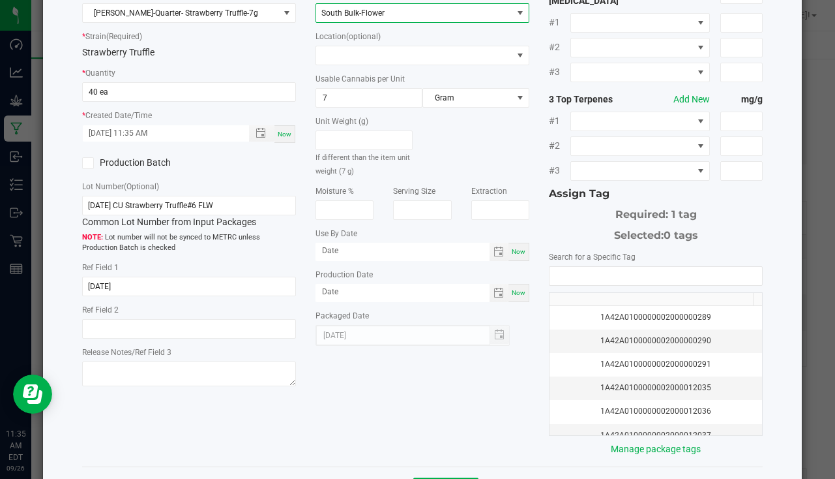
scroll to position [144, 0]
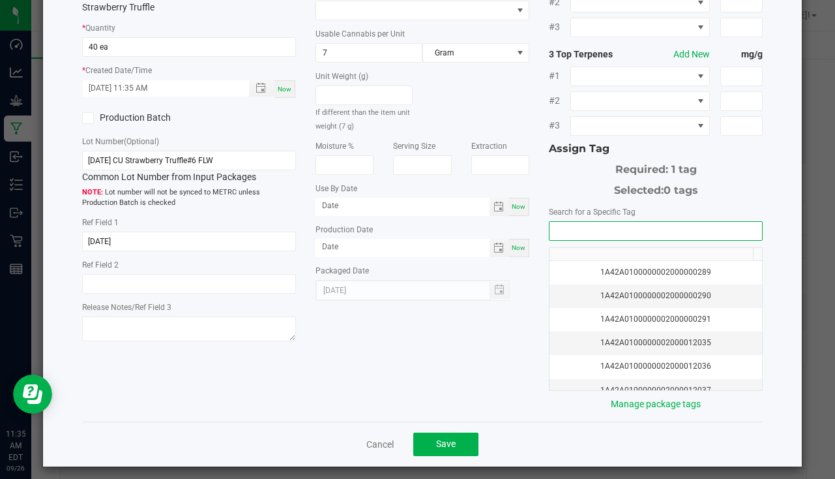
click at [564, 222] on input "NO DATA FOUND" at bounding box center [656, 231] width 213 height 18
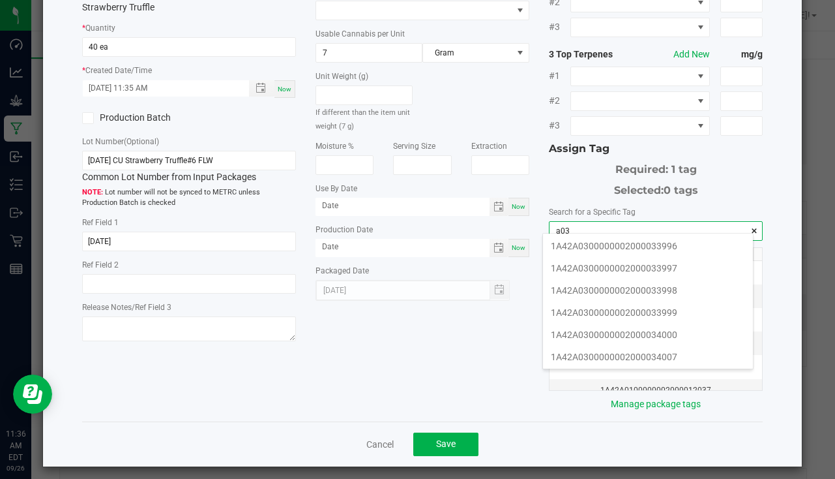
scroll to position [261, 0]
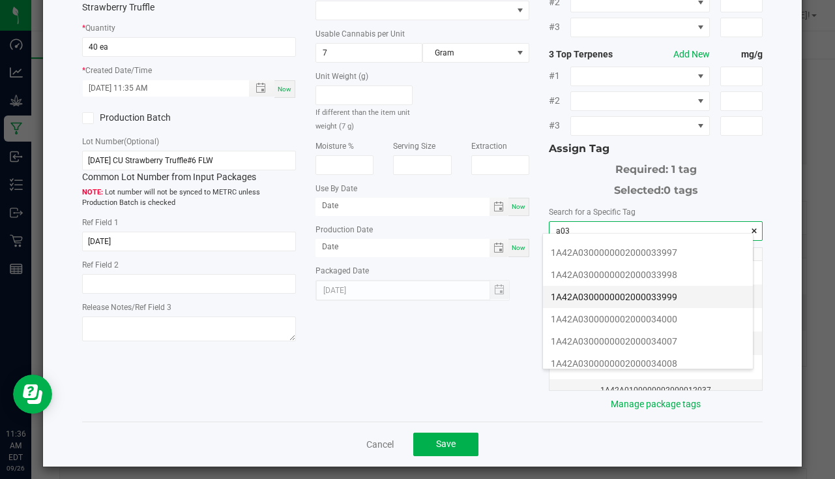
click at [668, 301] on li "1A42A0300000002000033999" at bounding box center [648, 297] width 210 height 22
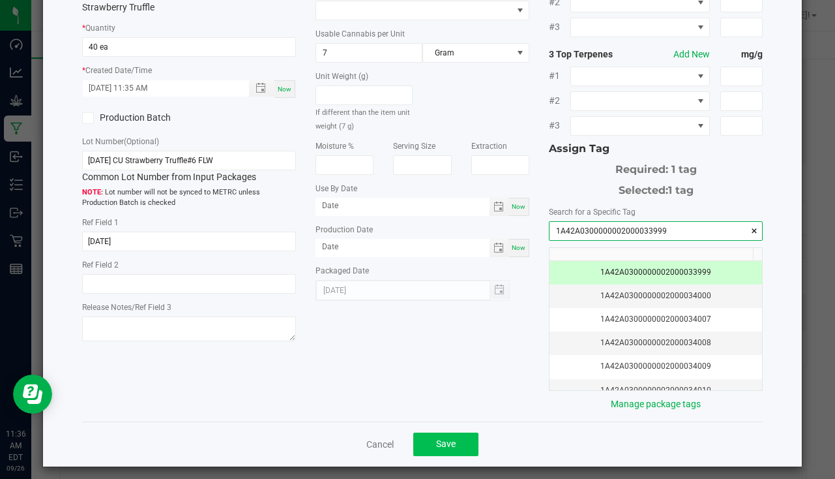
type input "1A42A0300000002000033999"
click at [428, 433] on button "Save" at bounding box center [445, 443] width 65 height 23
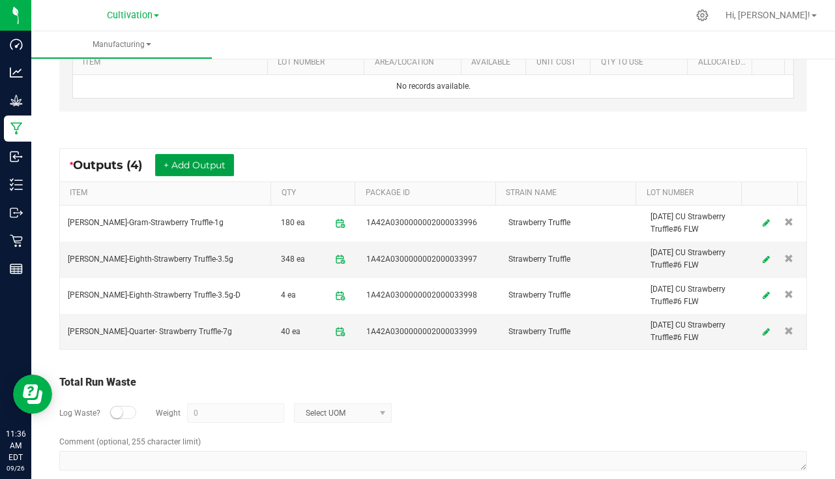
scroll to position [439, 0]
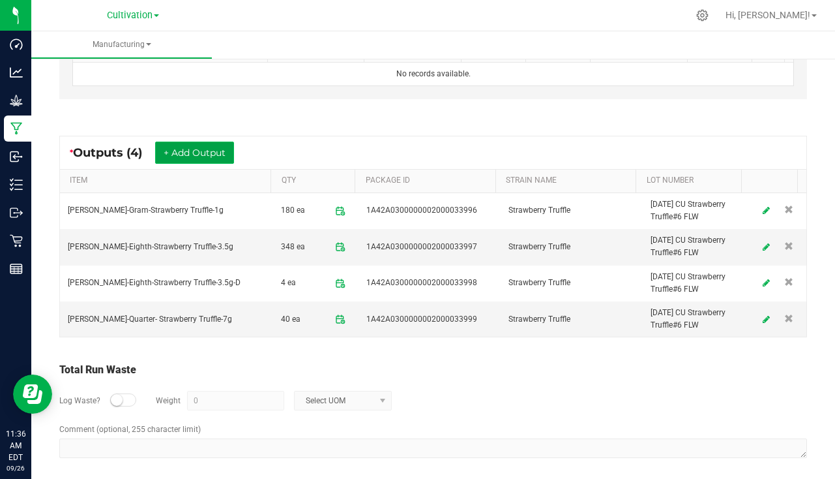
click at [201, 150] on button "+ Add Output" at bounding box center [194, 152] width 79 height 22
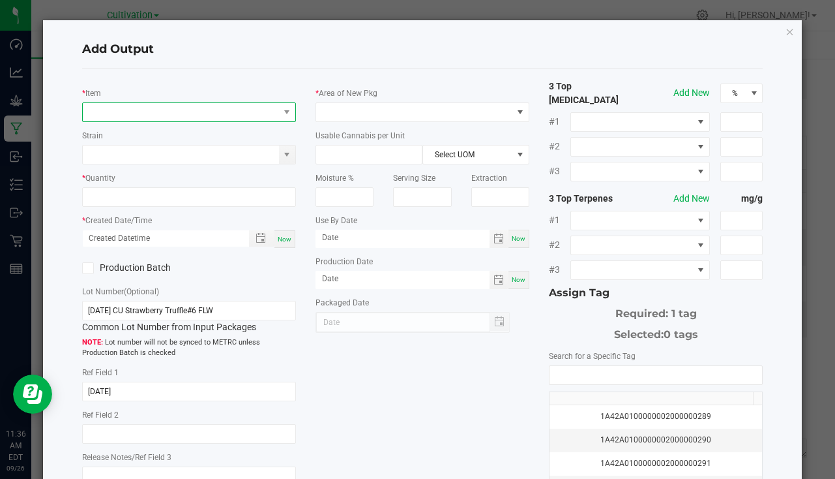
click at [136, 116] on span "NO DATA FOUND" at bounding box center [181, 112] width 196 height 18
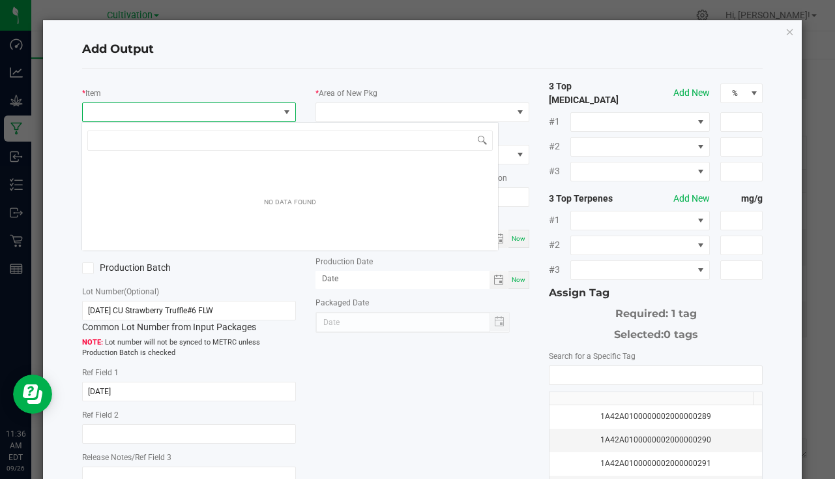
scroll to position [20, 211]
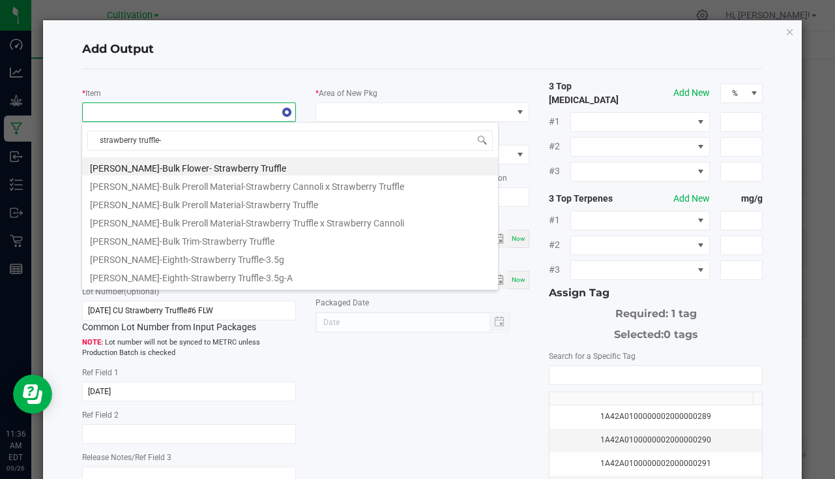
type input "strawberry truffle-1"
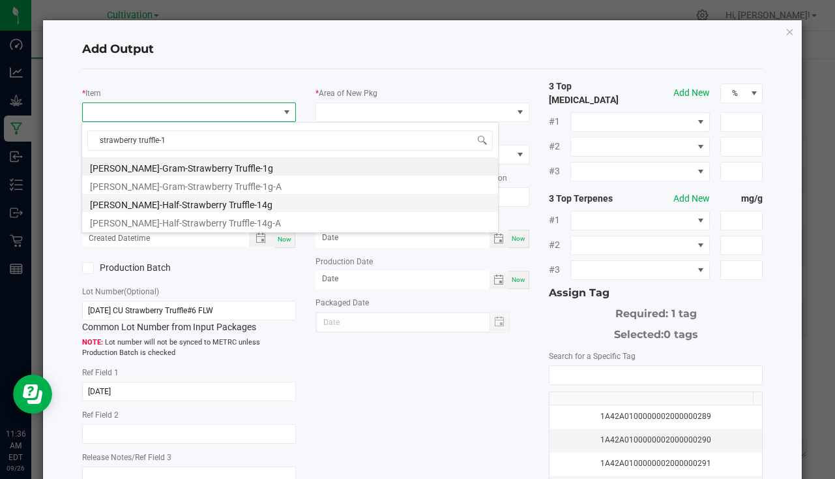
click at [191, 205] on li "[PERSON_NAME]-Half-Strawberry Truffle-14g" at bounding box center [290, 203] width 416 height 18
type input "0 ea"
type input "14"
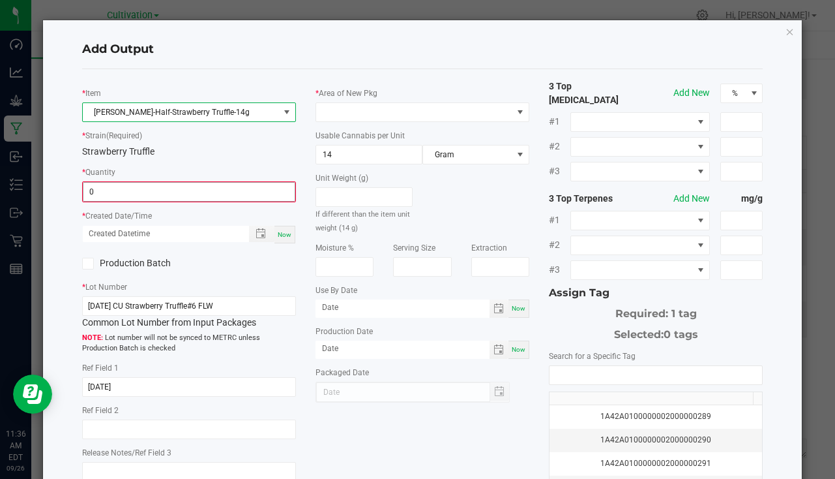
click at [117, 191] on input "0" at bounding box center [188, 192] width 211 height 18
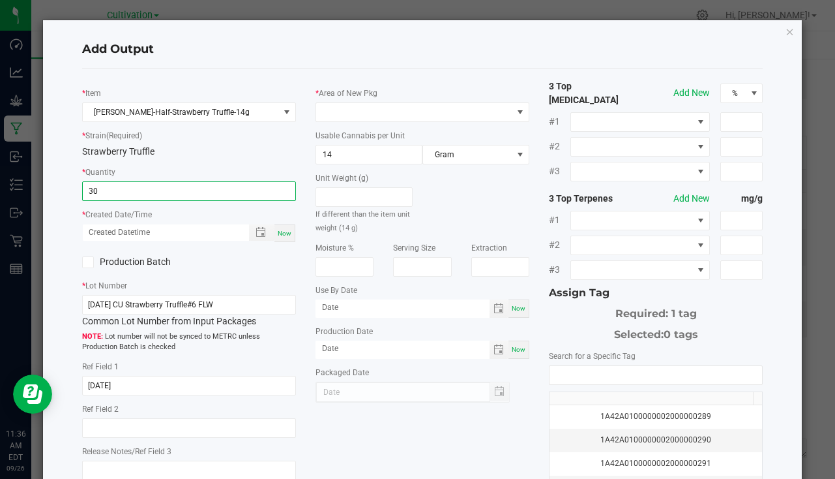
type input "30 ea"
click at [278, 233] on span "Now" at bounding box center [285, 233] width 14 height 7
type input "[DATE] 11:36 AM"
type input "[DATE]"
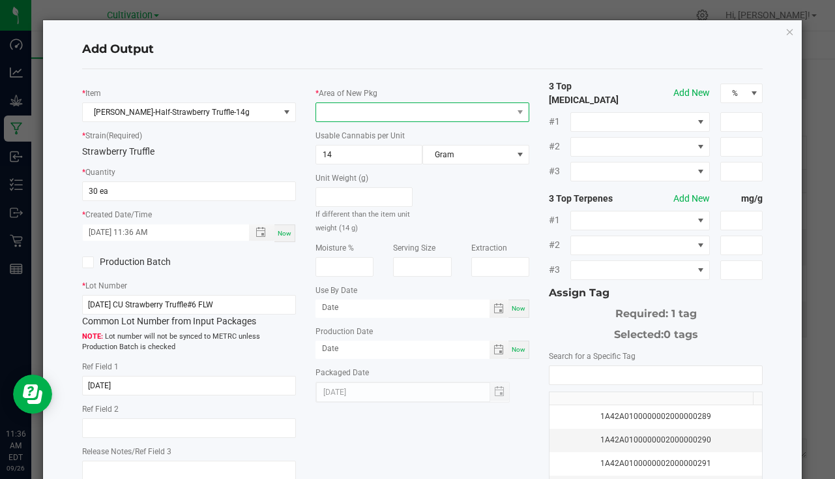
click at [347, 119] on span at bounding box center [414, 112] width 196 height 18
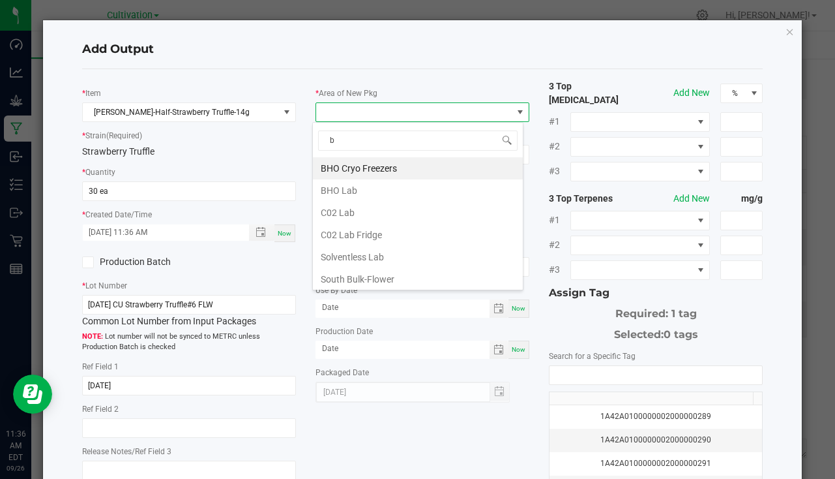
type input "bu"
click at [370, 167] on li "South Bulk-Flower" at bounding box center [418, 168] width 210 height 22
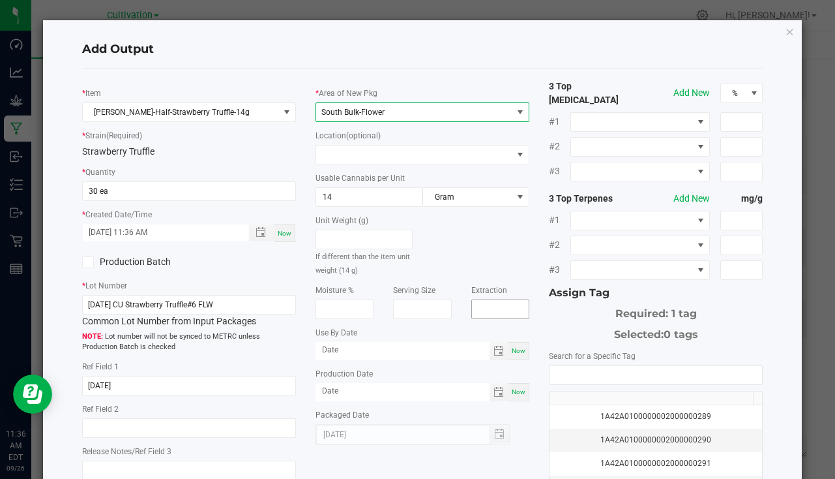
scroll to position [130, 0]
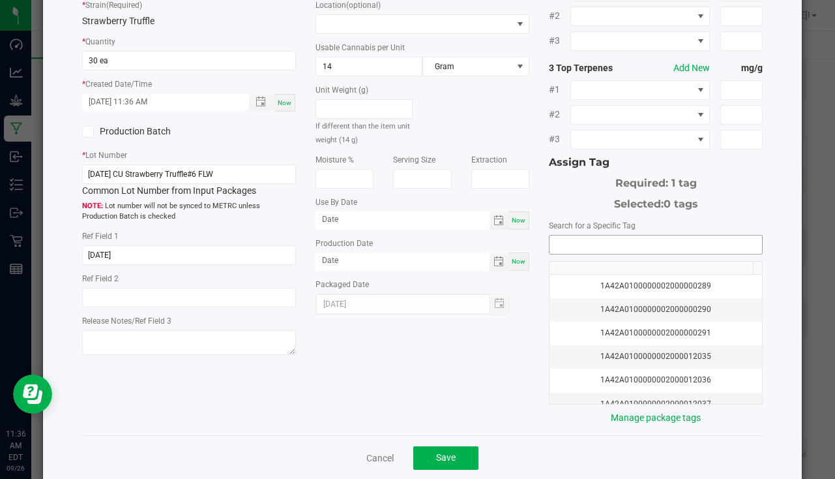
click at [582, 238] on input "NO DATA FOUND" at bounding box center [656, 244] width 213 height 18
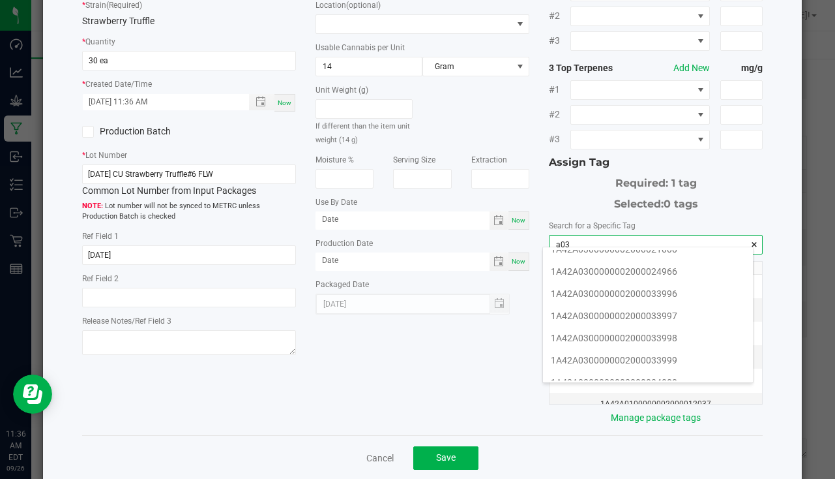
scroll to position [261, 0]
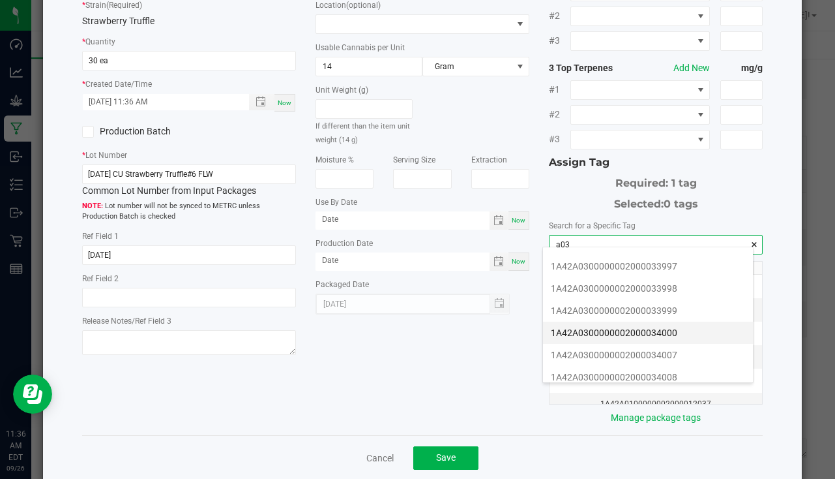
click at [681, 331] on li "1A42A0300000002000034000" at bounding box center [648, 332] width 210 height 22
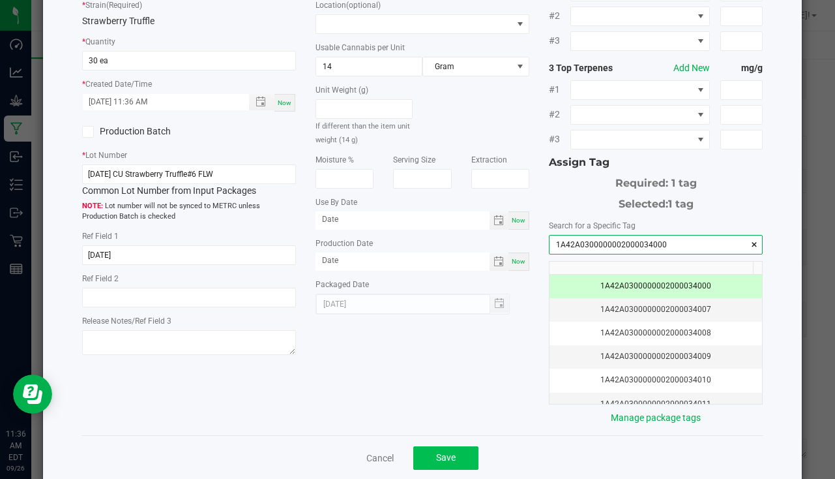
type input "1A42A0300000002000034000"
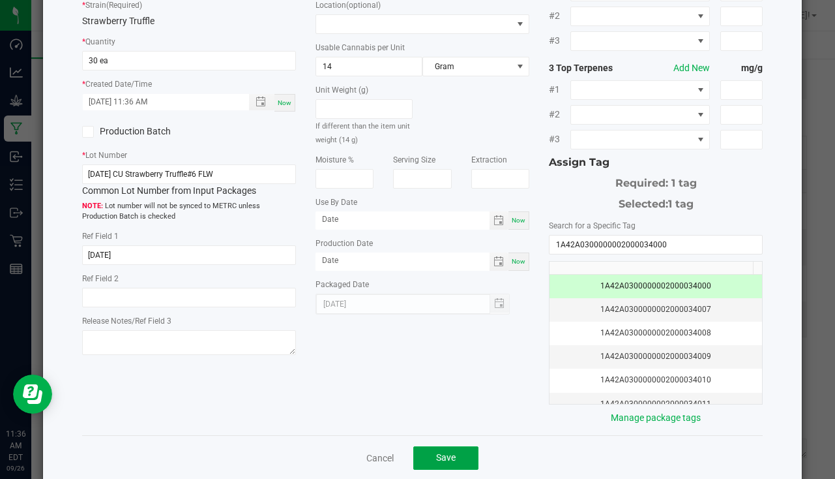
drag, startPoint x: 442, startPoint y: 447, endPoint x: 434, endPoint y: 426, distance: 21.7
click at [442, 452] on span "Save" at bounding box center [446, 457] width 20 height 10
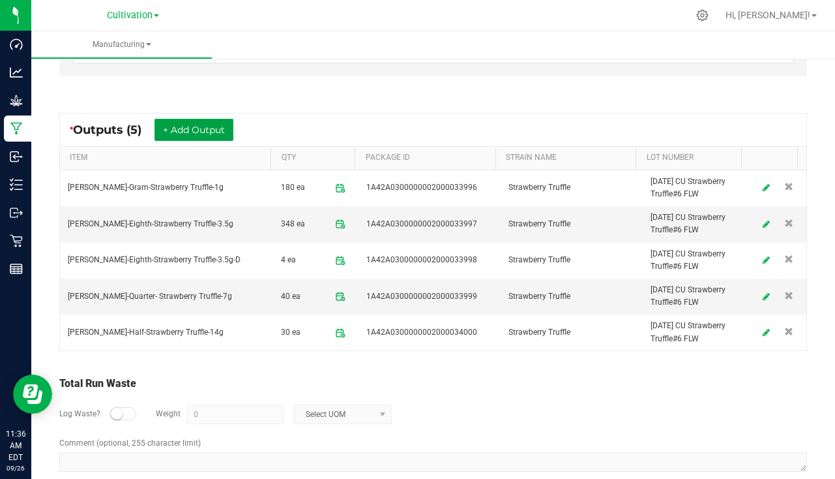
scroll to position [483, 0]
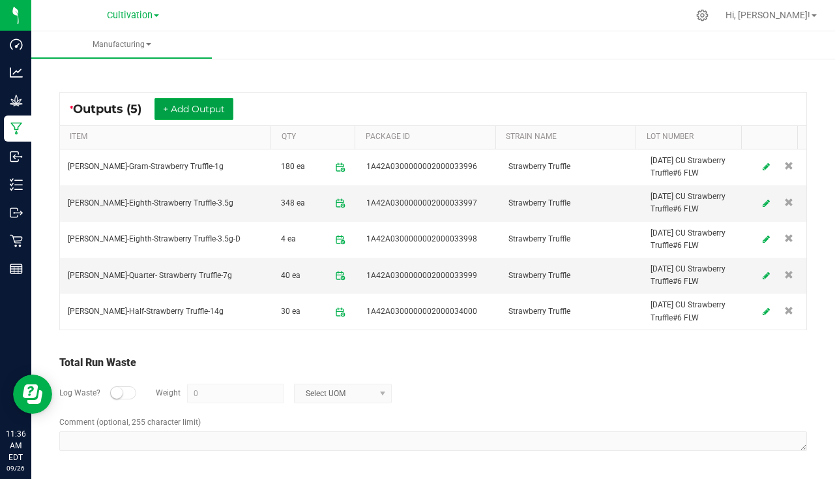
click at [201, 113] on button "+ Add Output" at bounding box center [194, 109] width 79 height 22
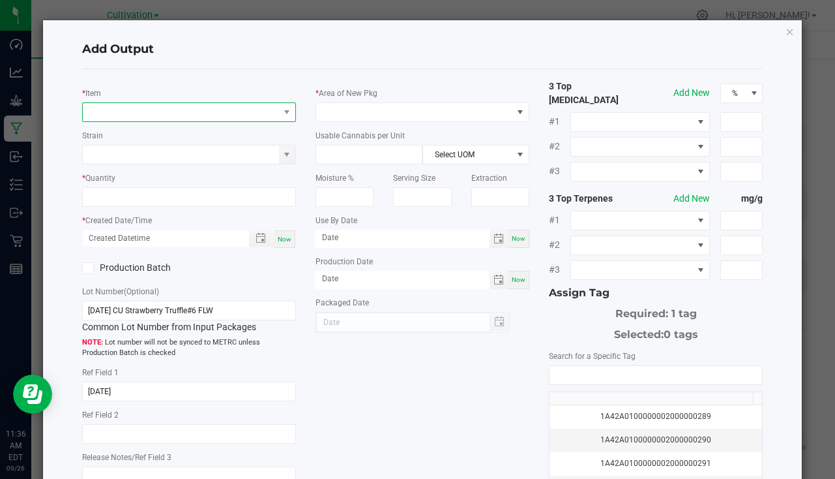
click at [177, 117] on span "NO DATA FOUND" at bounding box center [181, 112] width 196 height 18
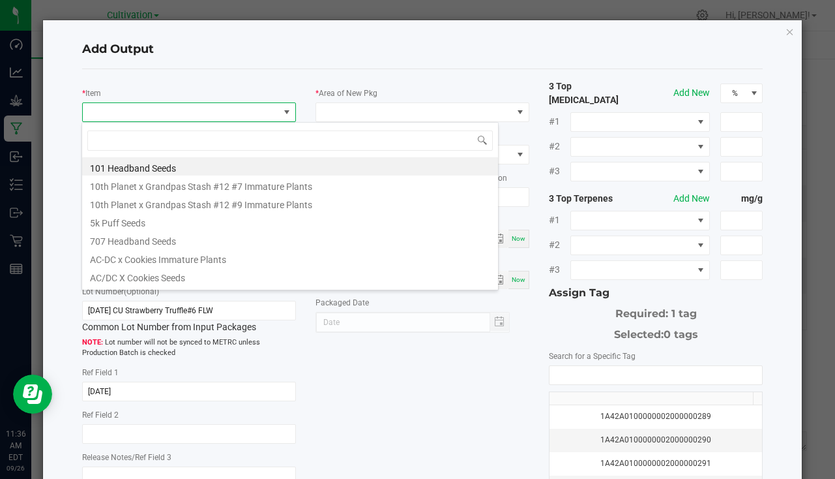
scroll to position [20, 211]
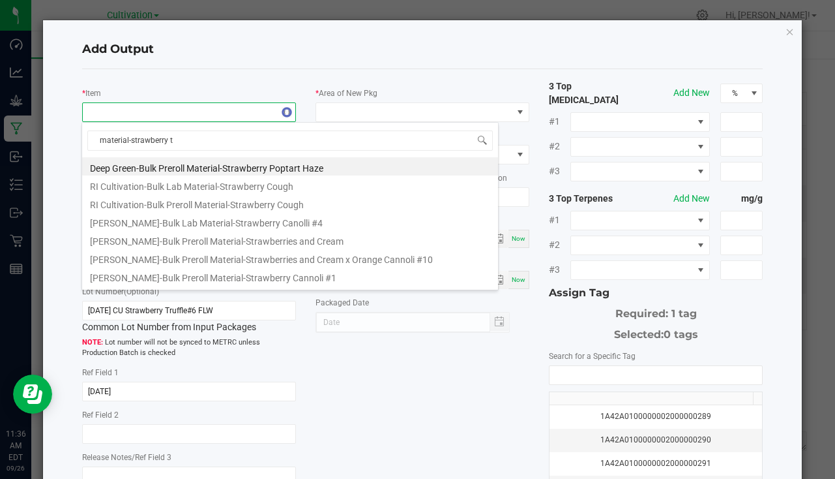
type input "material-strawberry tr"
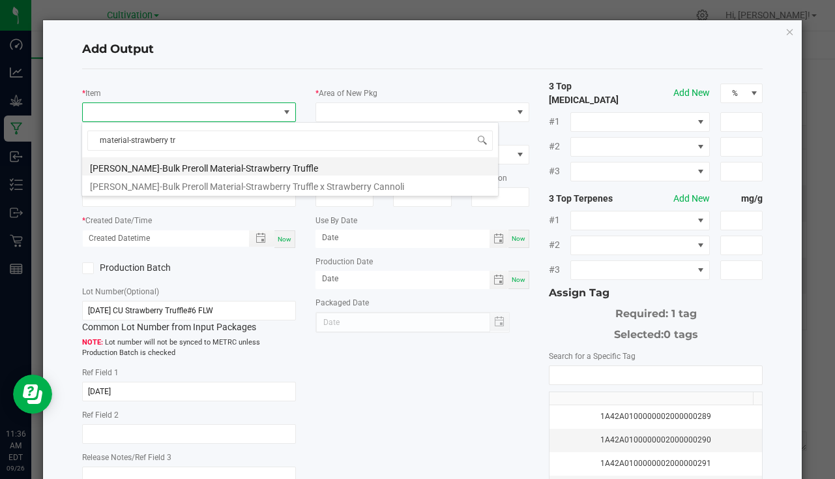
click at [252, 166] on li "[PERSON_NAME]-Bulk Preroll Material-Strawberry Truffle" at bounding box center [290, 166] width 416 height 18
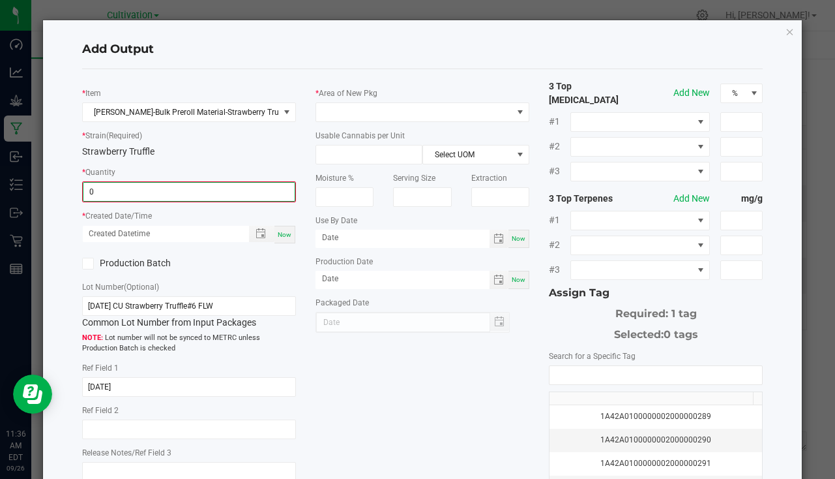
click at [138, 191] on input "0" at bounding box center [188, 192] width 211 height 18
type input "548.0000 g"
click at [289, 233] on div "Now" at bounding box center [285, 233] width 21 height 18
type input "[DATE] 11:36 AM"
type input "[DATE]"
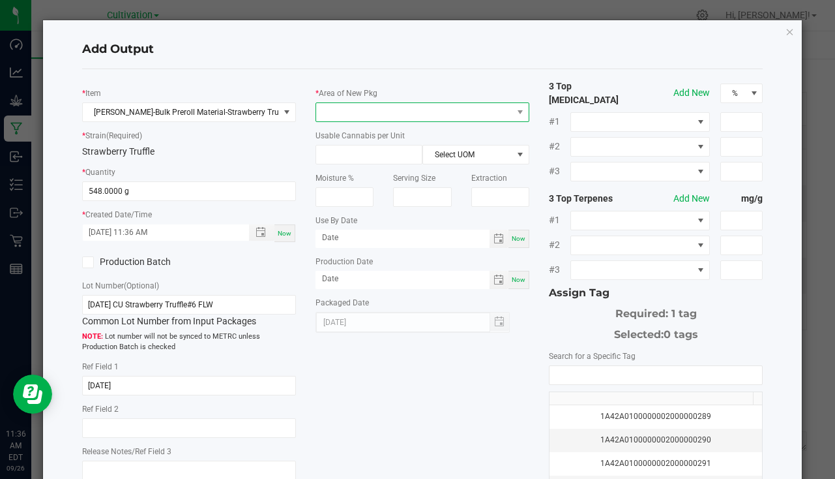
click at [385, 108] on span at bounding box center [414, 112] width 196 height 18
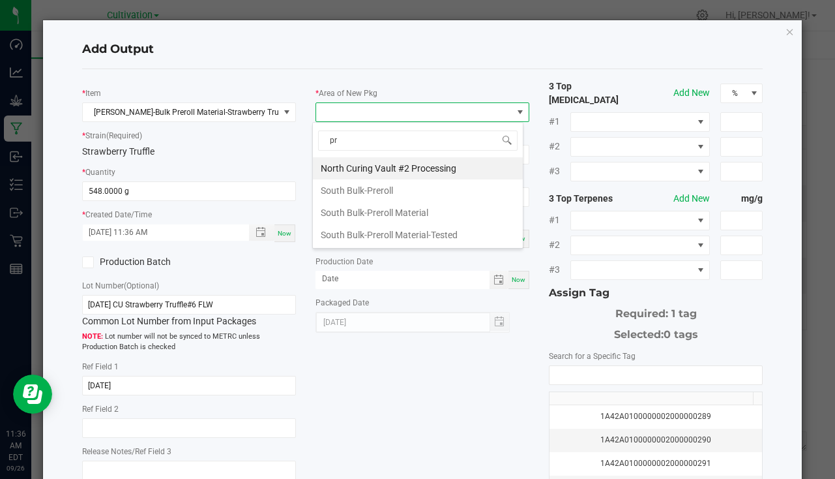
type input "pre"
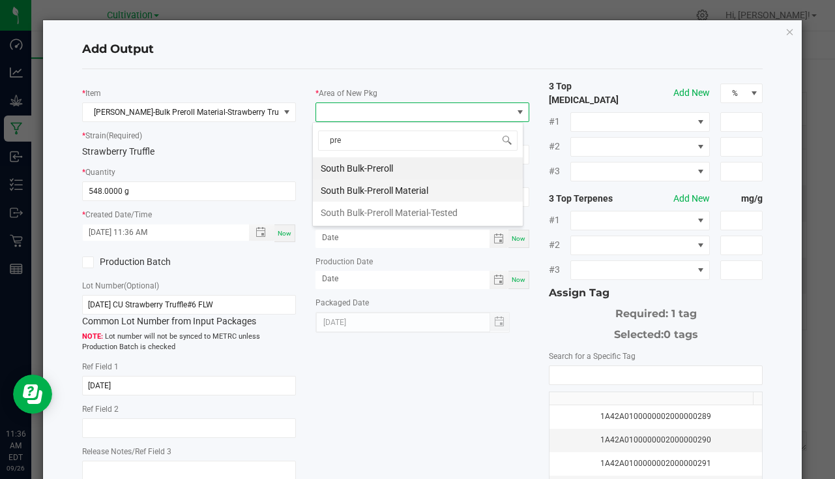
drag, startPoint x: 415, startPoint y: 194, endPoint x: 549, endPoint y: 201, distance: 134.6
click at [415, 194] on li "South Bulk-Preroll Material" at bounding box center [418, 190] width 210 height 22
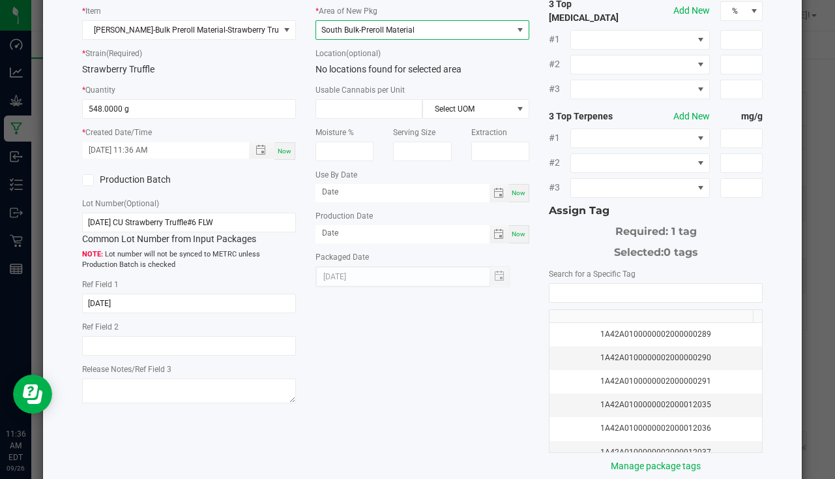
scroll to position [144, 0]
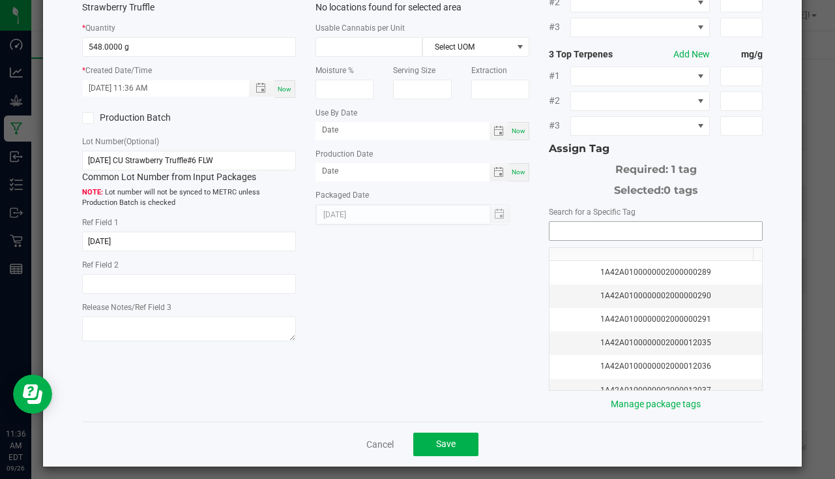
click at [573, 222] on input "NO DATA FOUND" at bounding box center [656, 231] width 213 height 18
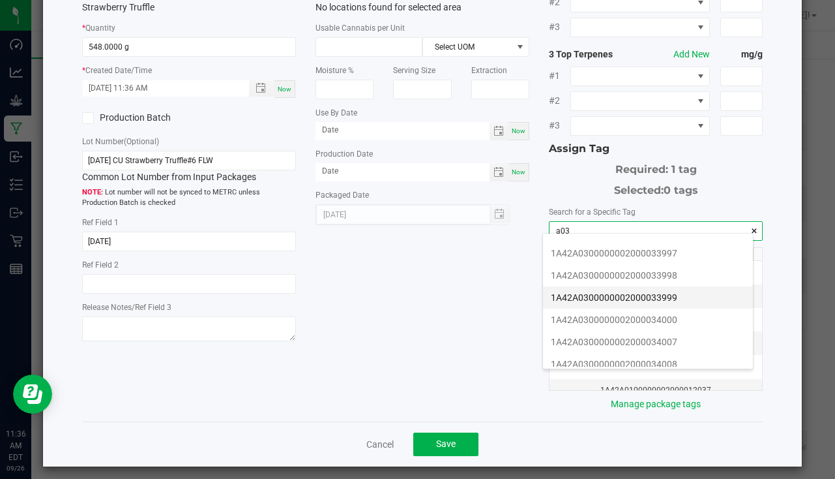
scroll to position [261, 0]
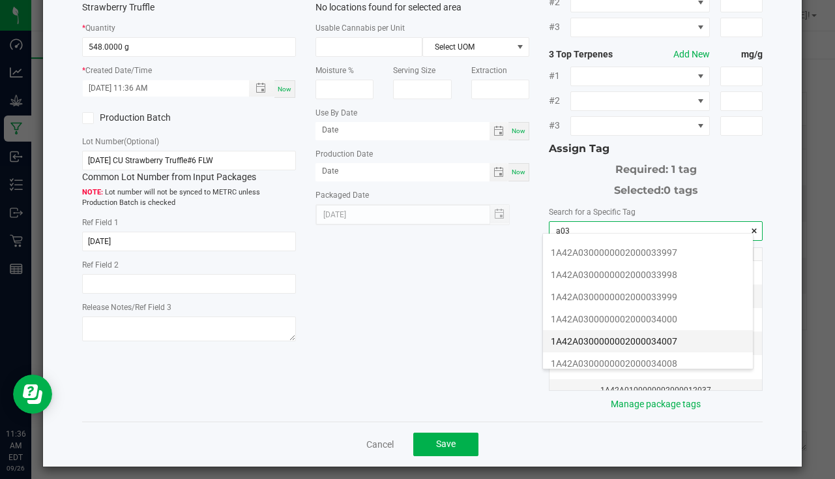
click at [683, 336] on li "1A42A0300000002000034007" at bounding box center [648, 341] width 210 height 22
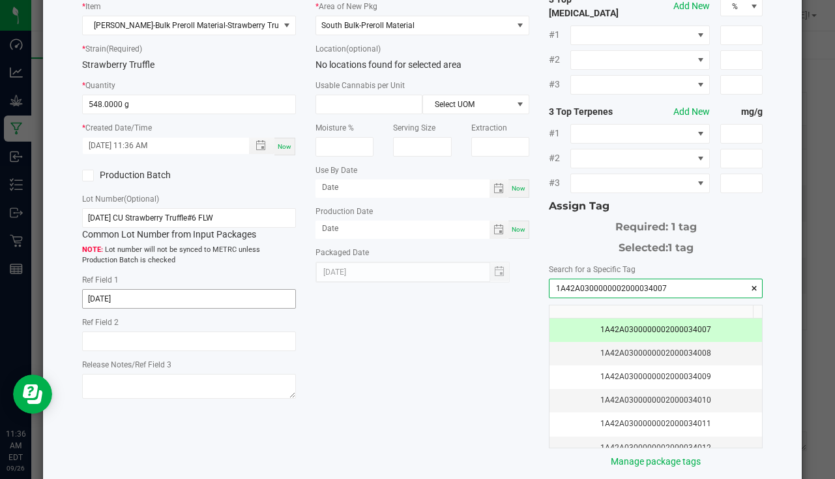
scroll to position [144, 0]
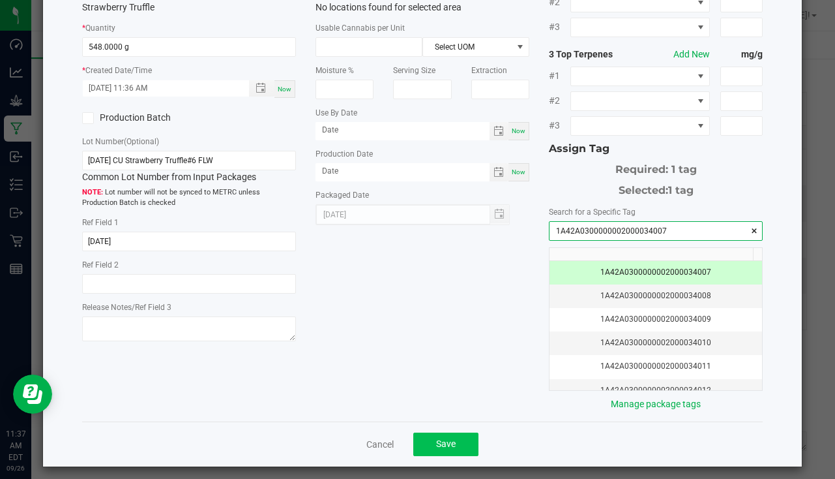
type input "1A42A0300000002000034007"
click at [428, 439] on button "Save" at bounding box center [445, 443] width 65 height 23
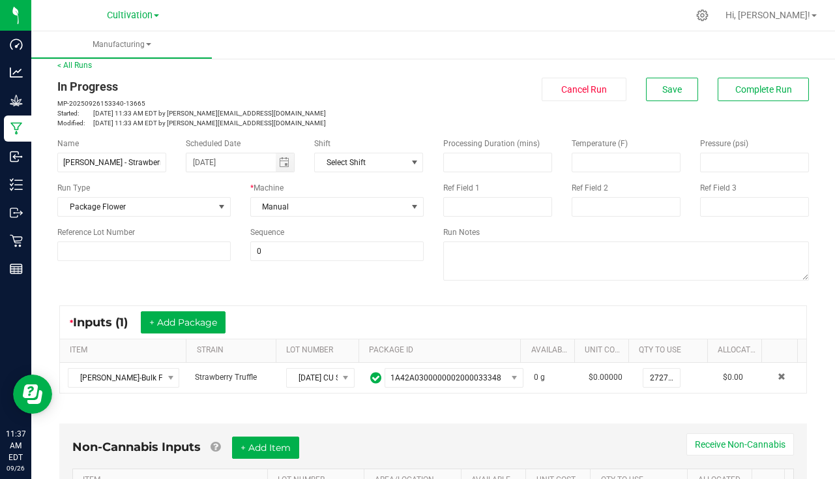
scroll to position [0, 0]
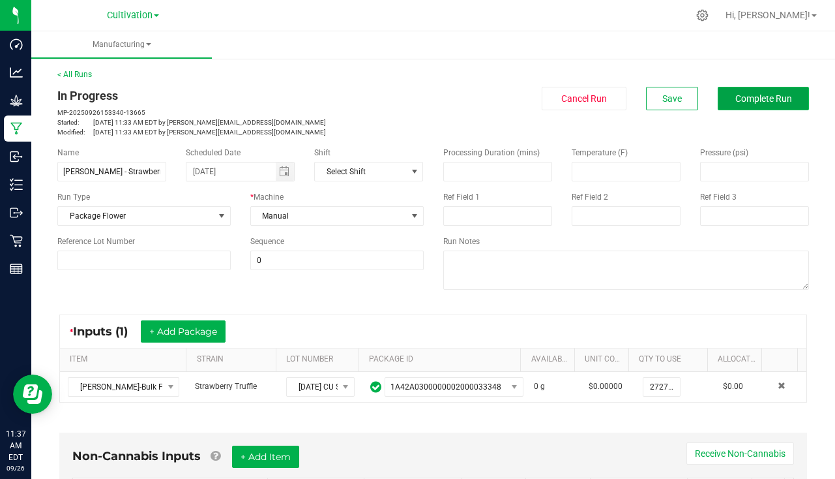
click at [737, 91] on button "Complete Run" at bounding box center [763, 98] width 91 height 23
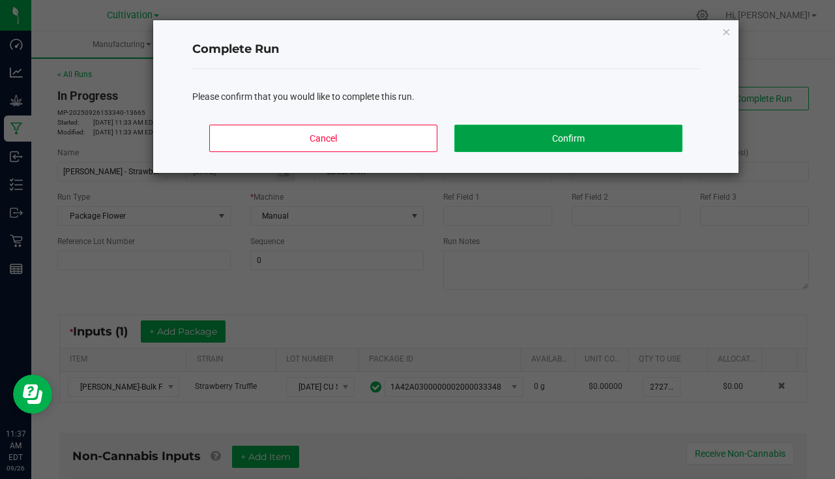
click at [594, 138] on button "Confirm" at bounding box center [568, 138] width 228 height 27
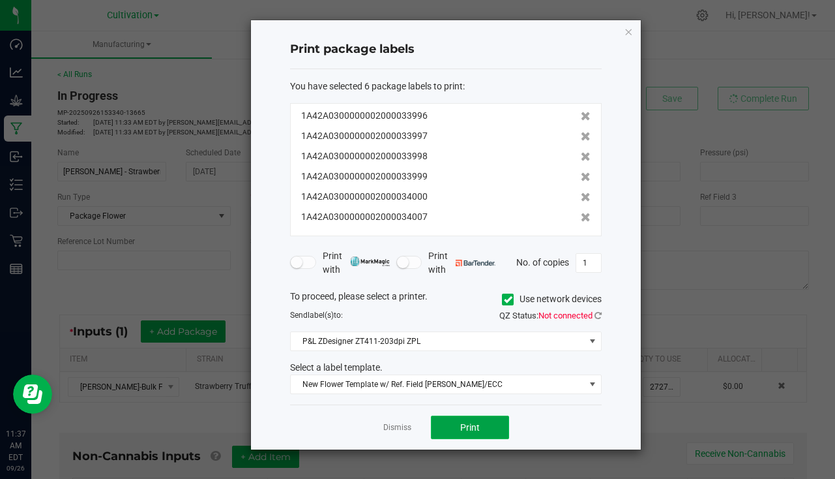
click at [470, 435] on button "Print" at bounding box center [470, 426] width 78 height 23
click at [389, 413] on div "Dismiss Print" at bounding box center [446, 426] width 312 height 45
click at [398, 438] on div "Dismiss Print" at bounding box center [446, 426] width 312 height 45
click at [415, 428] on div "Dismiss Print" at bounding box center [446, 426] width 312 height 45
click at [411, 428] on div "Dismiss Print" at bounding box center [446, 426] width 312 height 45
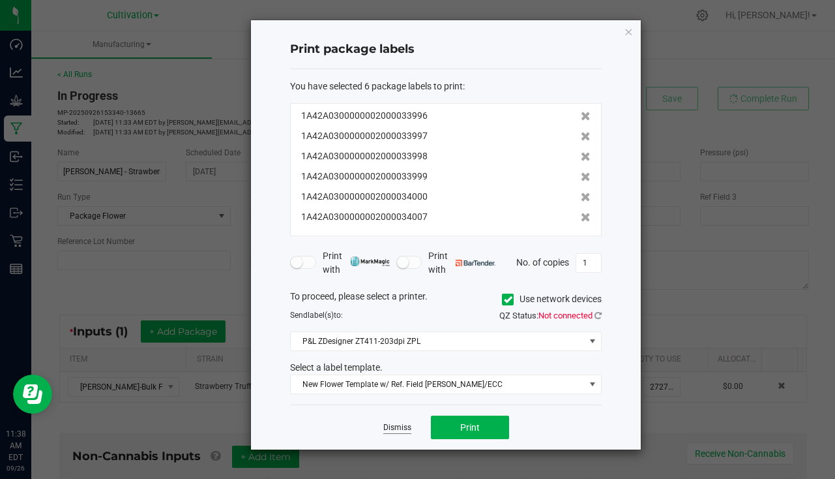
click at [387, 428] on link "Dismiss" at bounding box center [397, 427] width 28 height 11
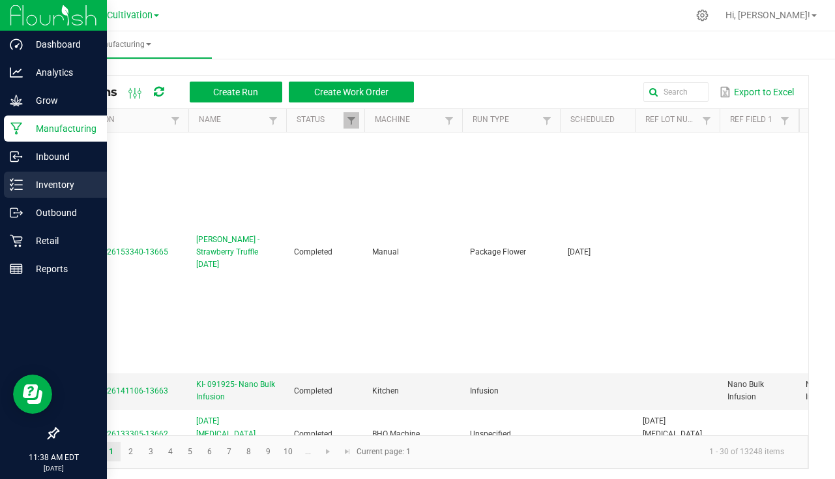
click at [50, 190] on p "Inventory" at bounding box center [62, 185] width 78 height 16
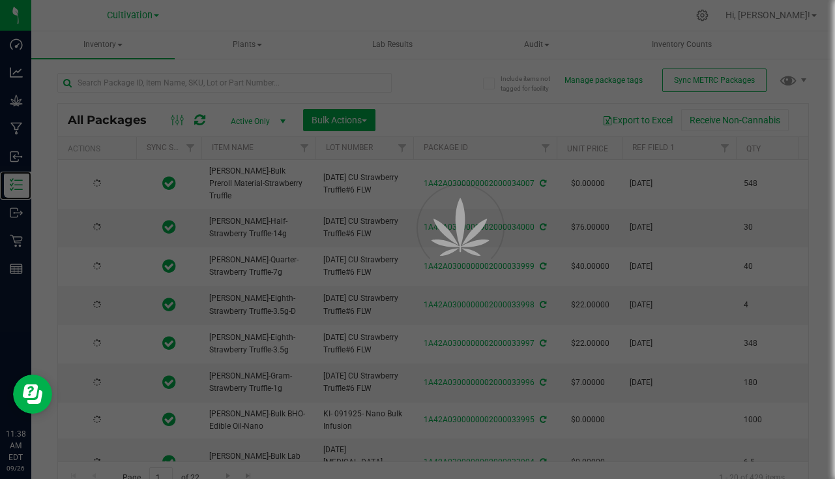
type input "[DATE]"
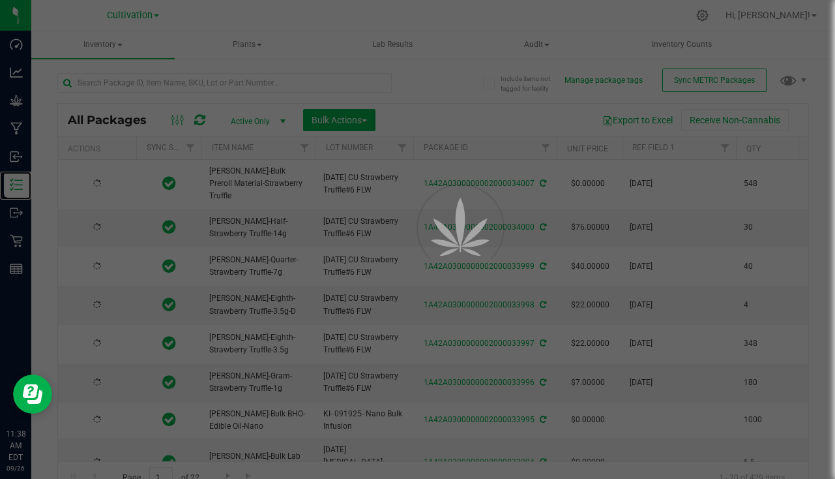
type input "[DATE]"
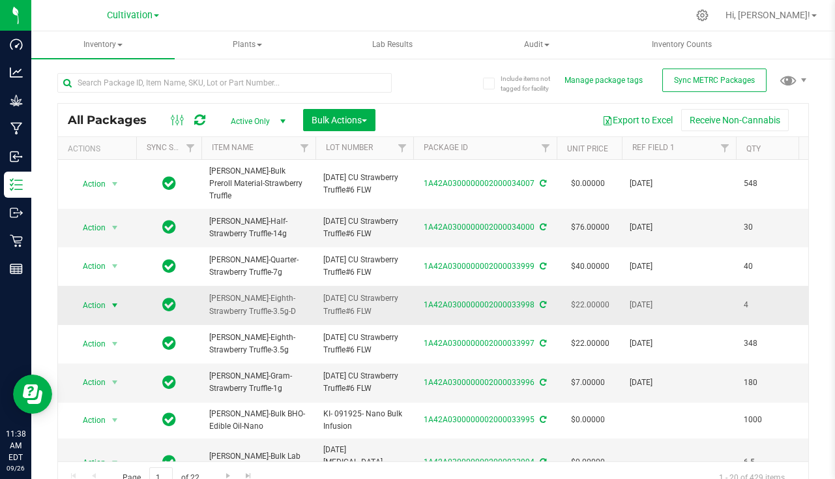
click at [94, 296] on span "Action" at bounding box center [88, 305] width 35 height 18
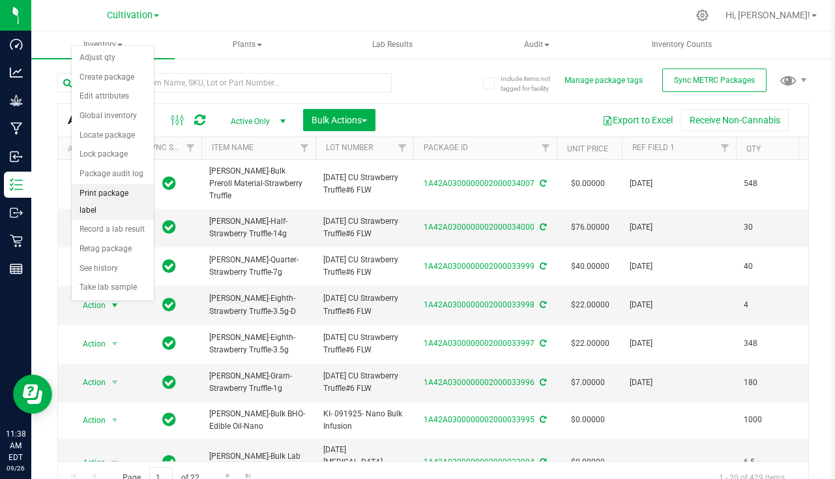
click at [105, 192] on li "Print package label" at bounding box center [113, 202] width 82 height 36
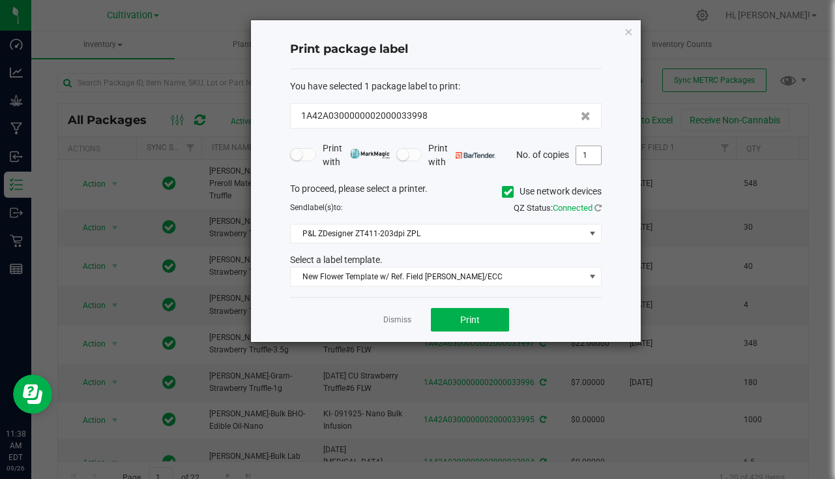
click at [593, 158] on input "1" at bounding box center [588, 155] width 25 height 18
type input "4"
click at [490, 325] on button "Print" at bounding box center [470, 319] width 78 height 23
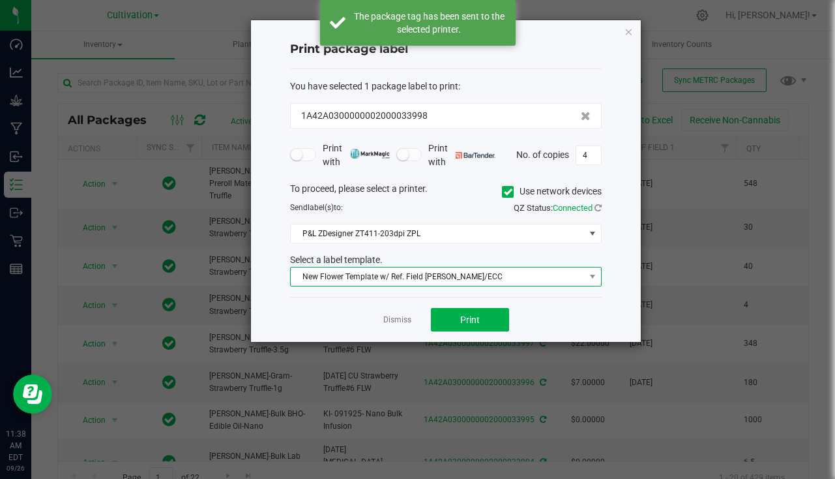
click at [454, 280] on span "New Flower Template w/ Ref. Field [PERSON_NAME]/ECC" at bounding box center [438, 276] width 294 height 18
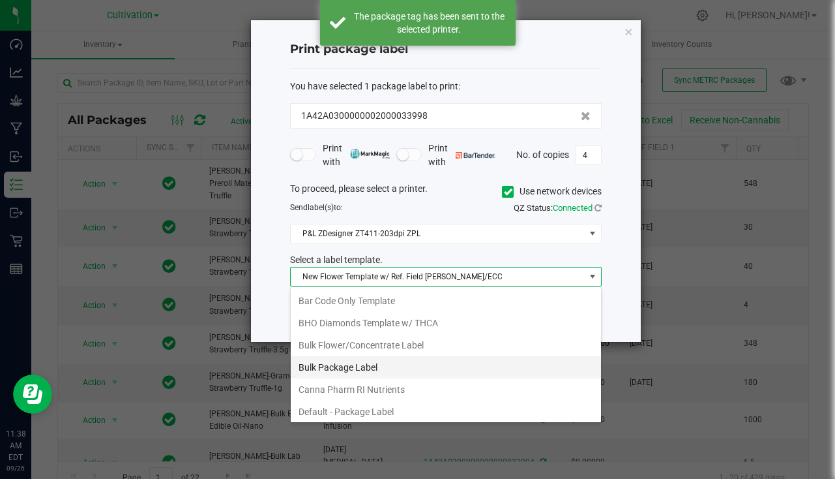
click at [380, 372] on li "Bulk Package Label" at bounding box center [446, 367] width 310 height 22
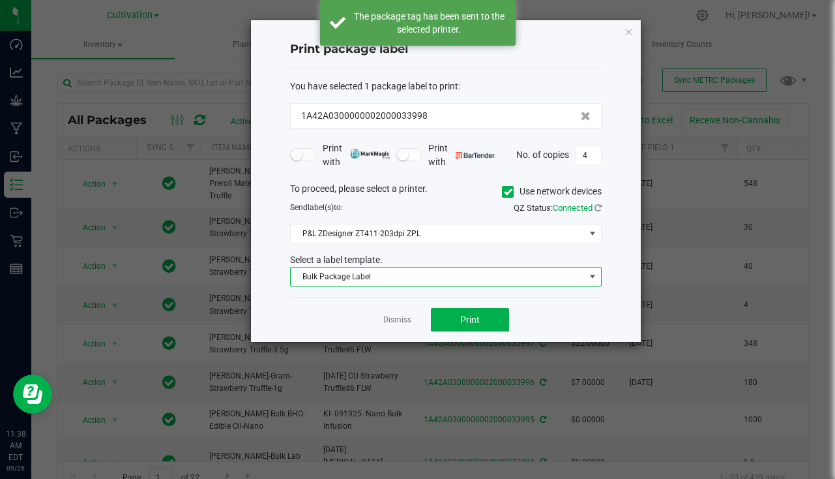
click at [400, 327] on div "Dismiss Print" at bounding box center [446, 319] width 312 height 45
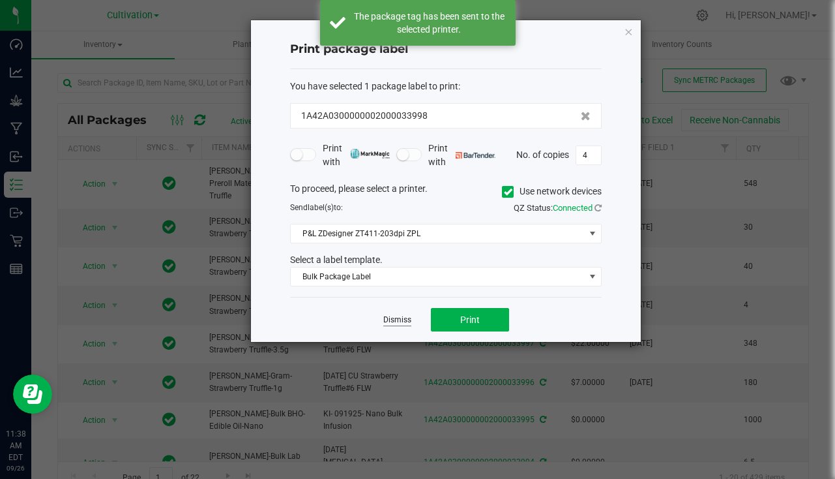
click at [400, 323] on link "Dismiss" at bounding box center [397, 319] width 28 height 11
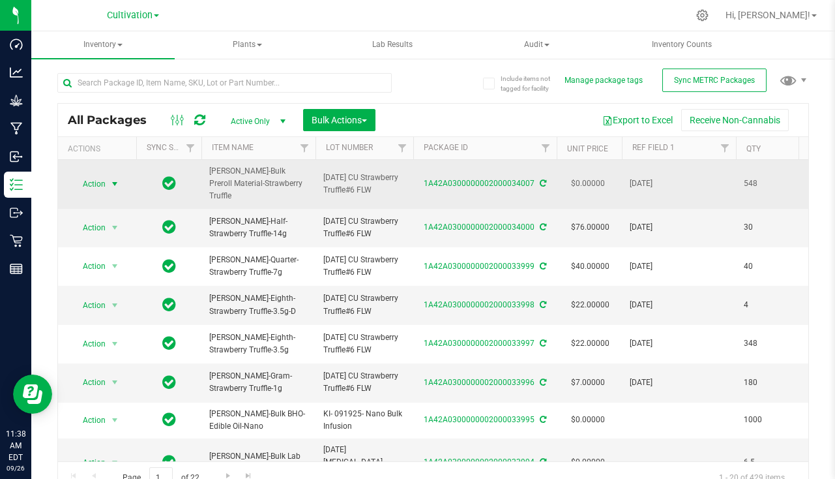
click at [100, 177] on span "Action" at bounding box center [88, 184] width 35 height 18
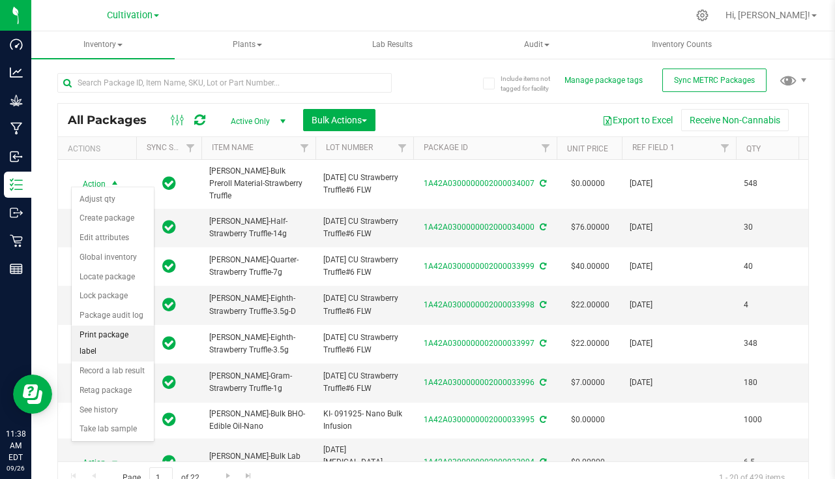
click at [111, 331] on li "Print package label" at bounding box center [113, 343] width 82 height 36
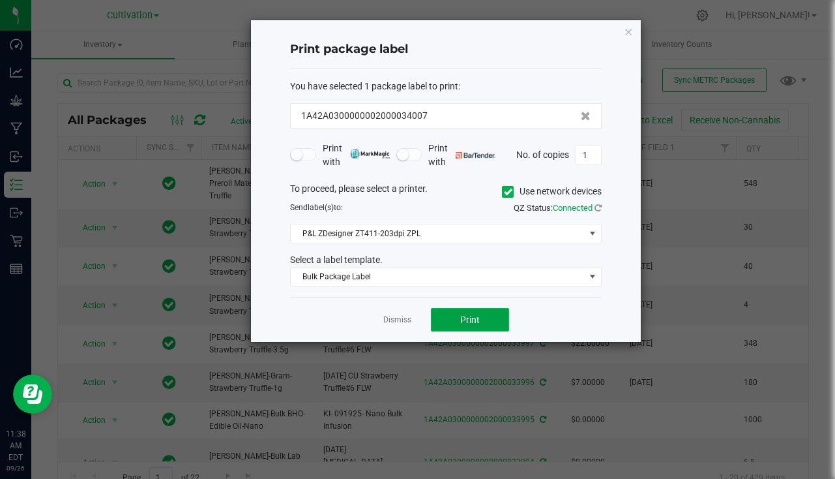
click at [461, 329] on button "Print" at bounding box center [470, 319] width 78 height 23
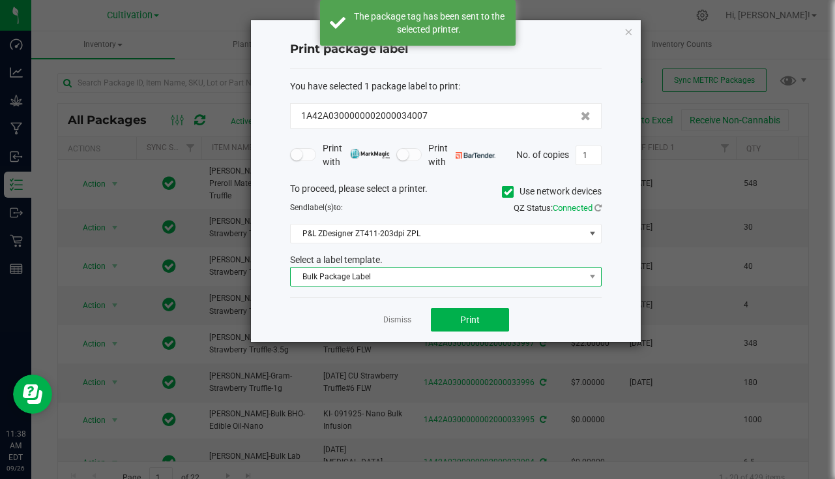
click at [385, 277] on span "Bulk Package Label" at bounding box center [438, 276] width 294 height 18
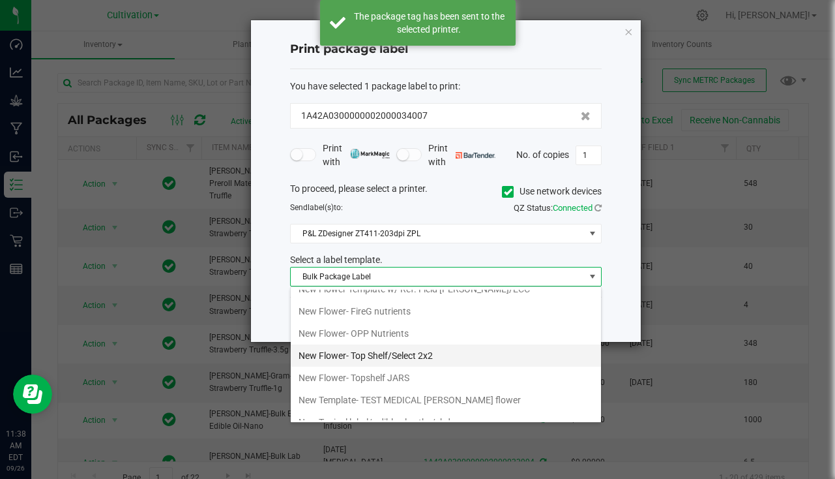
scroll to position [456, 0]
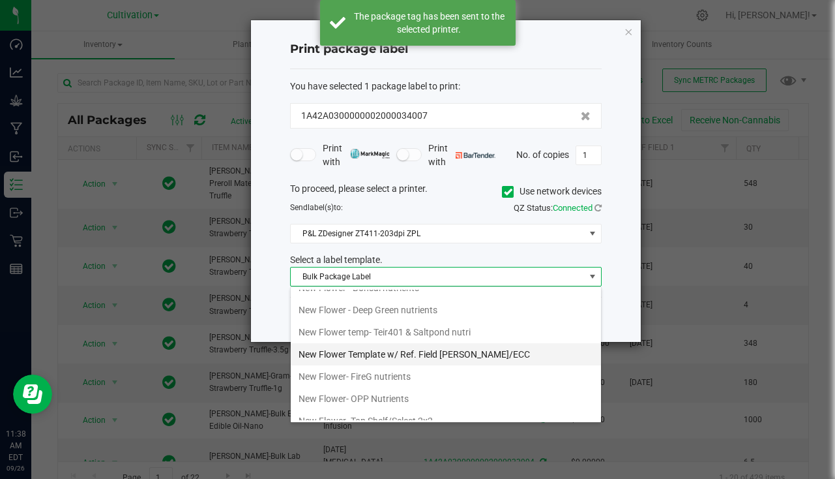
click at [451, 354] on li "New Flower Template w/ Ref. Field [PERSON_NAME]/ECC" at bounding box center [446, 354] width 310 height 22
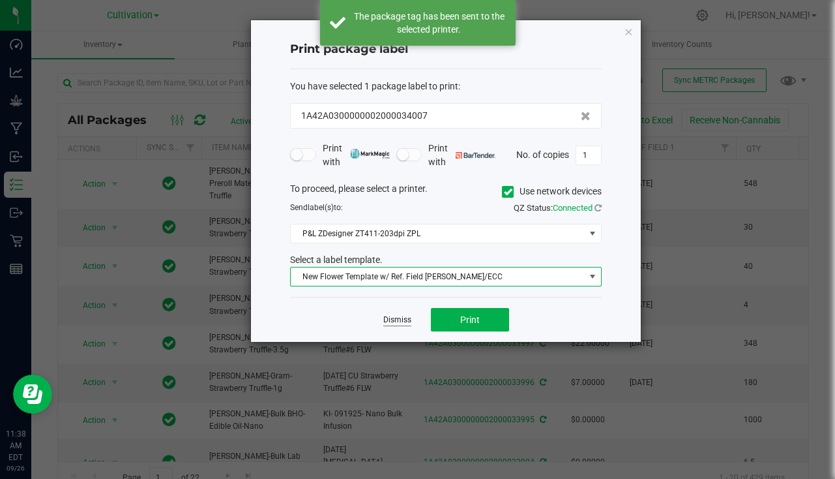
click at [408, 322] on link "Dismiss" at bounding box center [397, 319] width 28 height 11
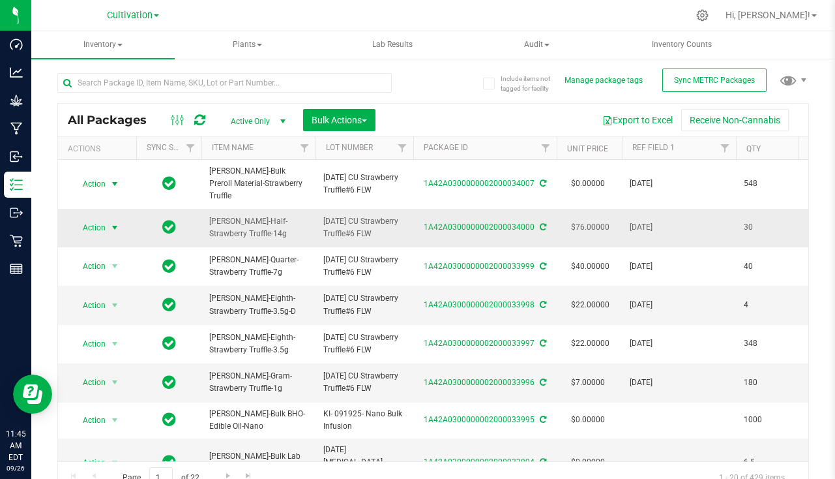
click at [100, 218] on span "Action" at bounding box center [88, 227] width 35 height 18
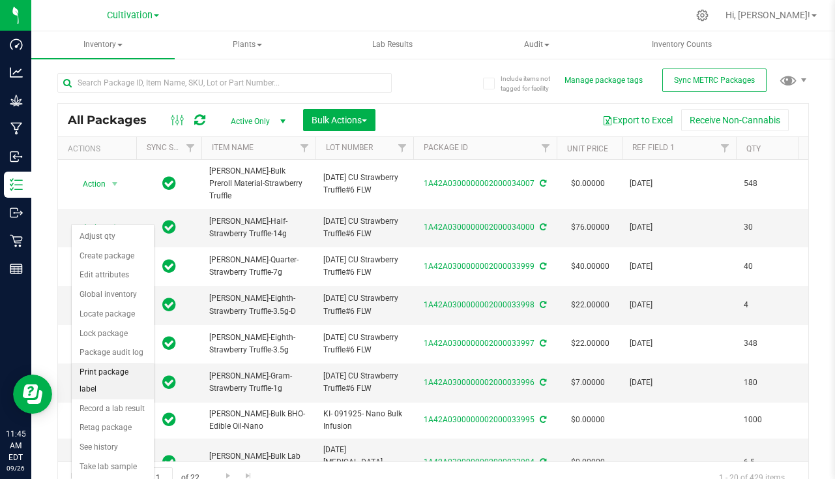
click at [96, 369] on li "Print package label" at bounding box center [113, 381] width 82 height 36
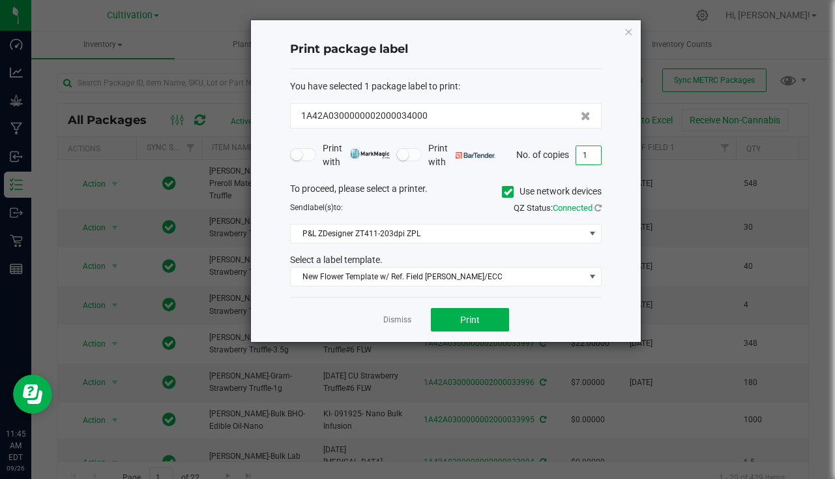
click at [586, 158] on input "1" at bounding box center [588, 155] width 25 height 18
type input "30"
click at [475, 320] on span "Print" at bounding box center [470, 319] width 20 height 10
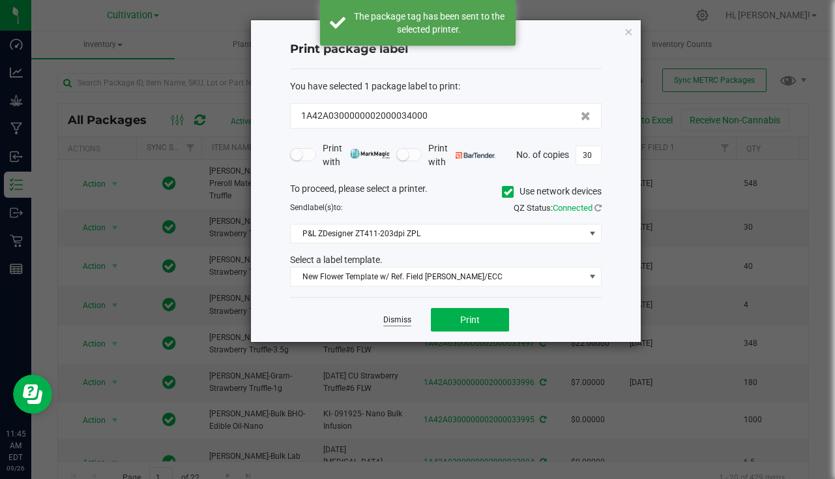
click at [402, 316] on link "Dismiss" at bounding box center [397, 319] width 28 height 11
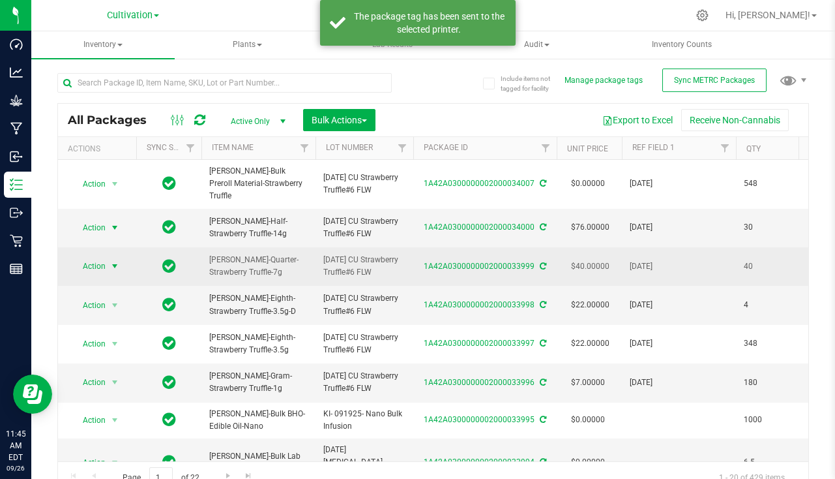
click at [113, 261] on span "select" at bounding box center [115, 266] width 10 height 10
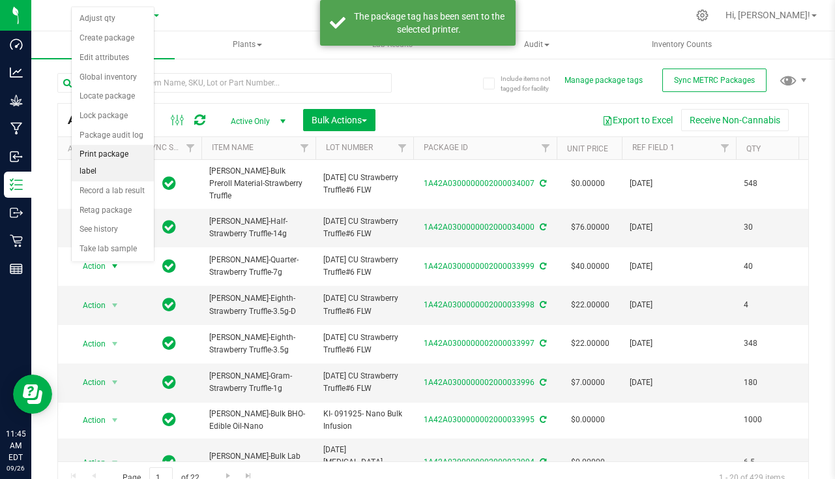
click at [109, 160] on li "Print package label" at bounding box center [113, 163] width 82 height 36
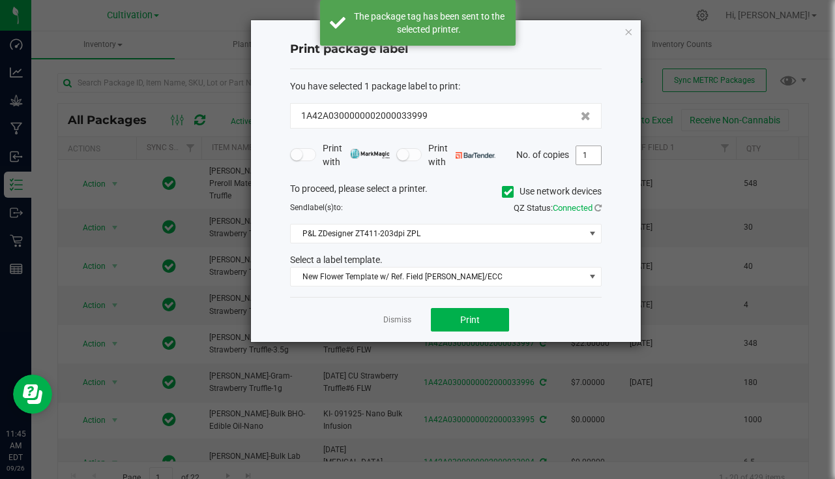
click at [582, 155] on input "1" at bounding box center [588, 155] width 25 height 18
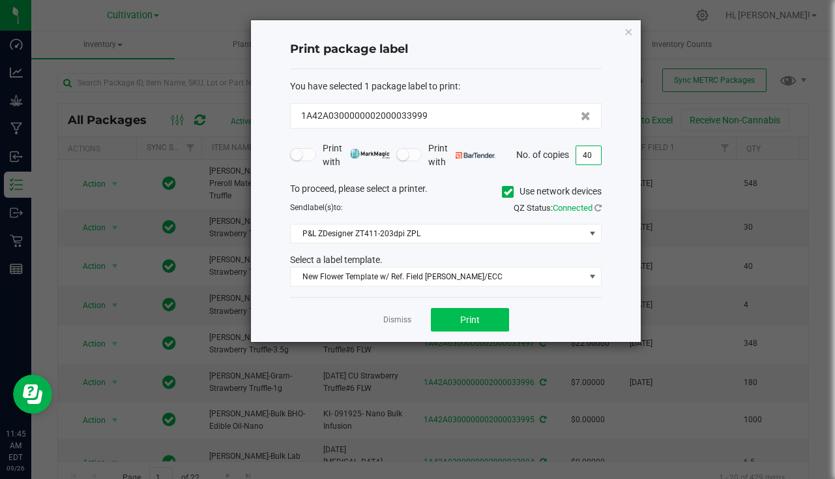
type input "40"
click at [450, 323] on button "Print" at bounding box center [470, 319] width 78 height 23
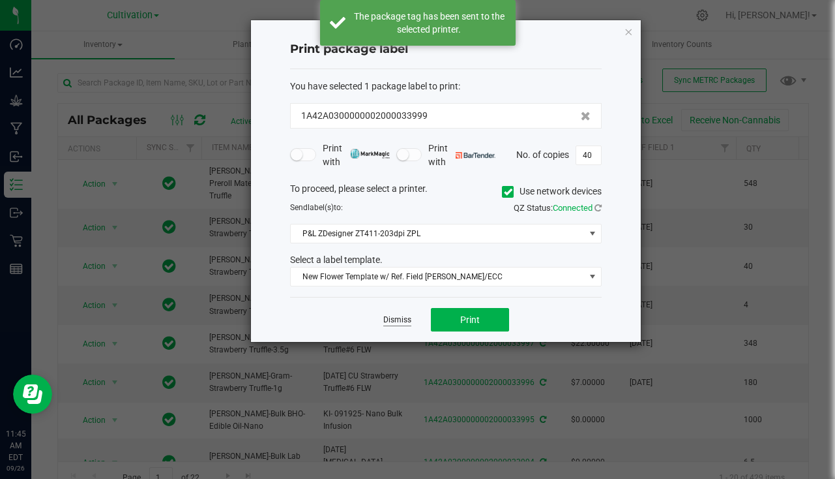
click at [396, 320] on link "Dismiss" at bounding box center [397, 319] width 28 height 11
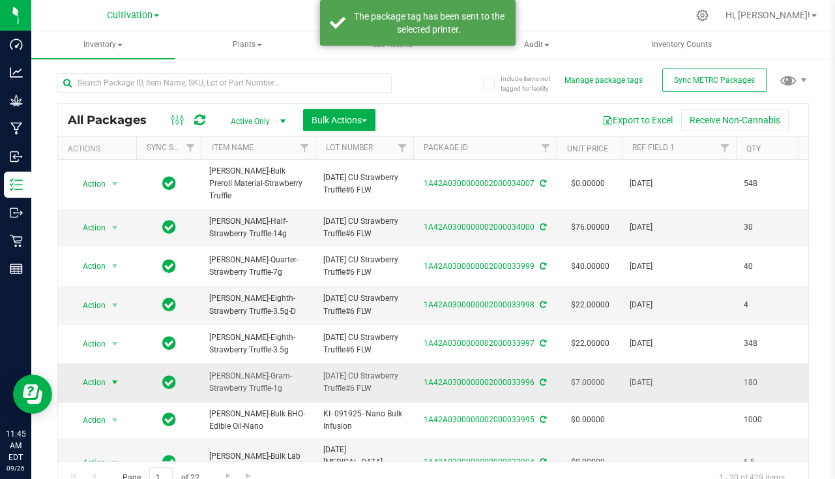
click at [113, 377] on span "select" at bounding box center [115, 382] width 10 height 10
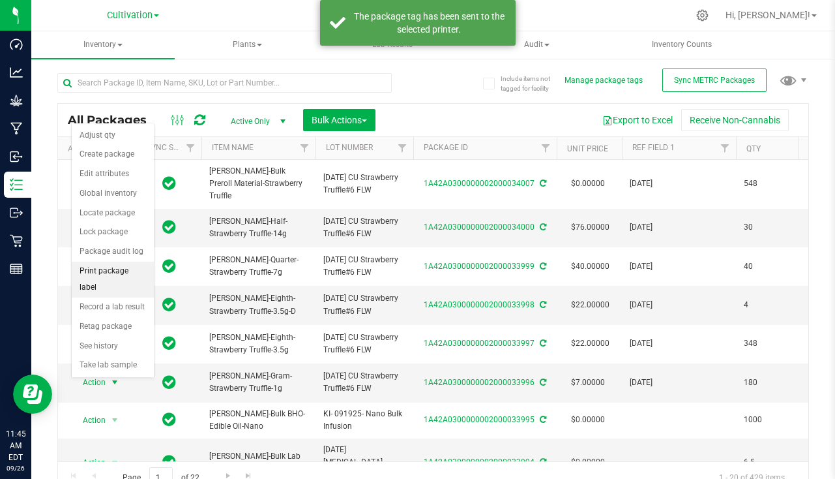
click at [117, 267] on li "Print package label" at bounding box center [113, 279] width 82 height 36
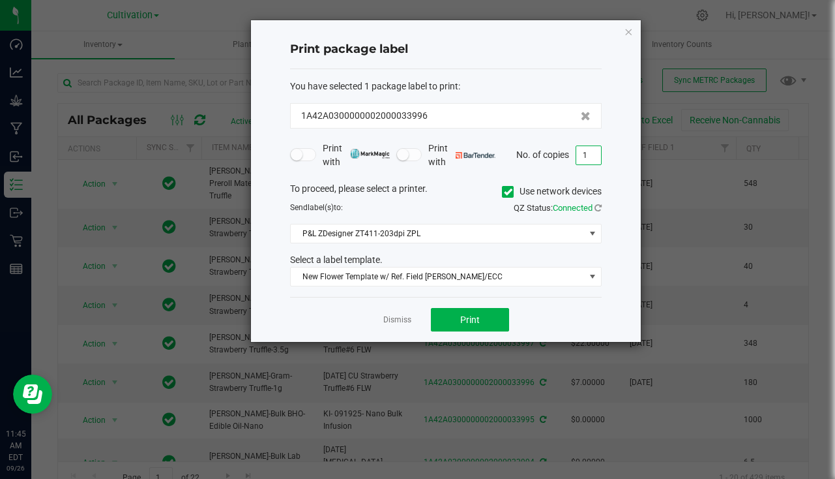
click at [593, 149] on input "1" at bounding box center [588, 155] width 25 height 18
type input "180"
click at [473, 315] on span "Print" at bounding box center [470, 319] width 20 height 10
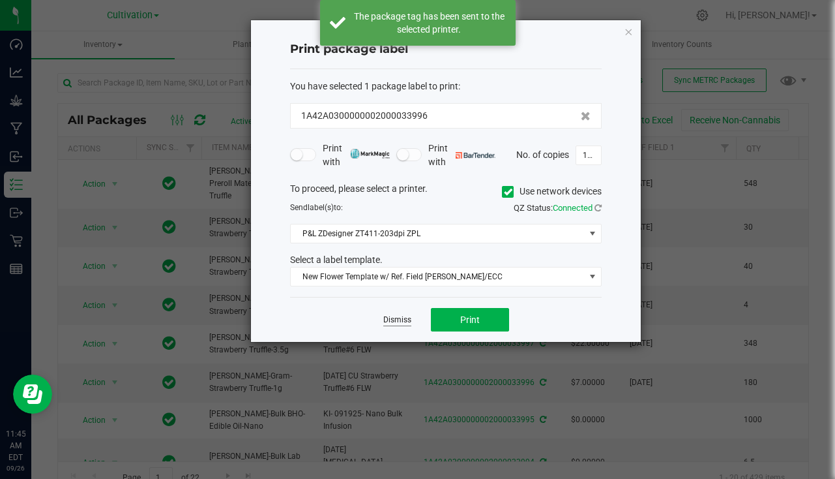
click at [398, 321] on link "Dismiss" at bounding box center [397, 319] width 28 height 11
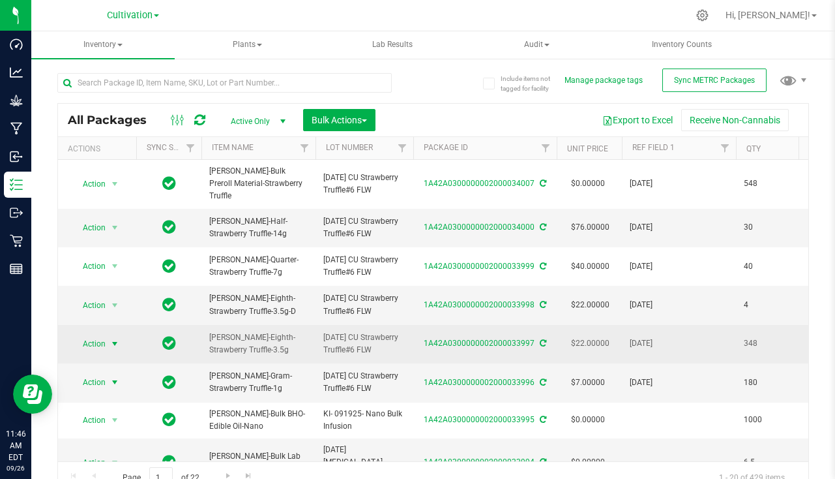
click at [116, 338] on span "select" at bounding box center [115, 343] width 10 height 10
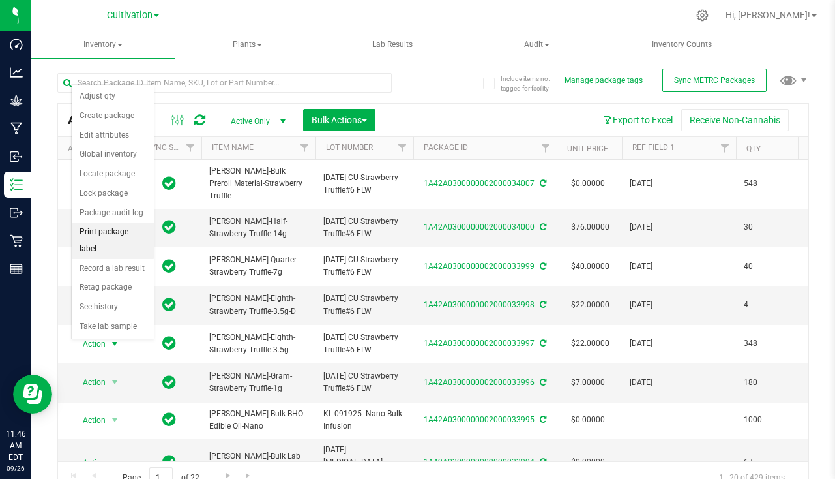
click at [126, 222] on li "Print package label" at bounding box center [113, 240] width 82 height 36
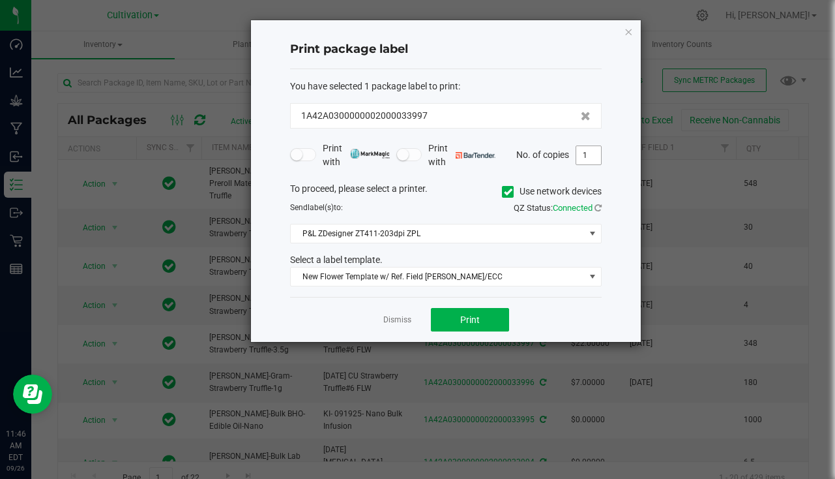
click at [595, 149] on input "1" at bounding box center [588, 155] width 25 height 18
type input "348"
click at [474, 317] on span "Print" at bounding box center [470, 319] width 20 height 10
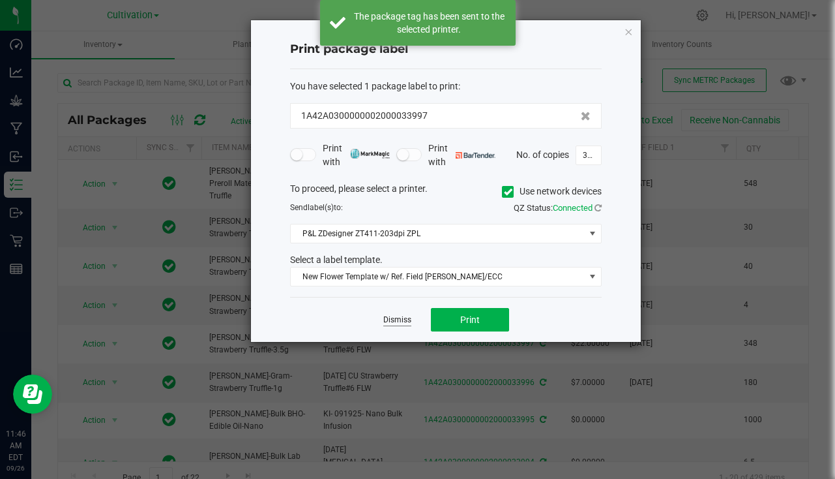
click at [404, 321] on link "Dismiss" at bounding box center [397, 319] width 28 height 11
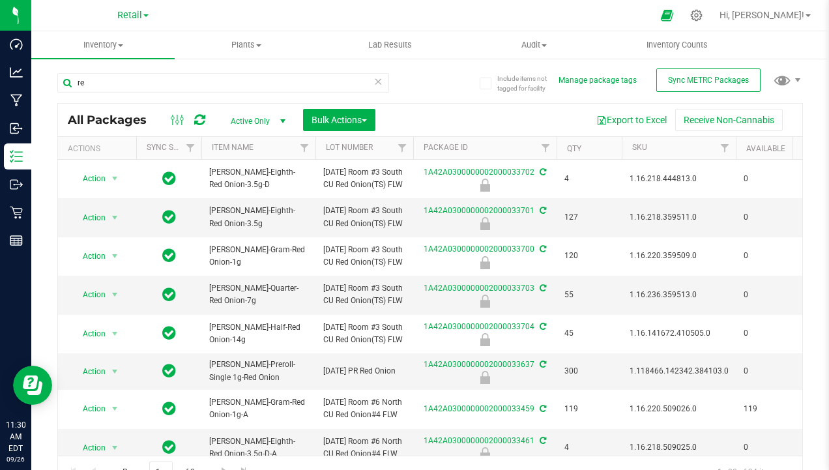
type input "r"
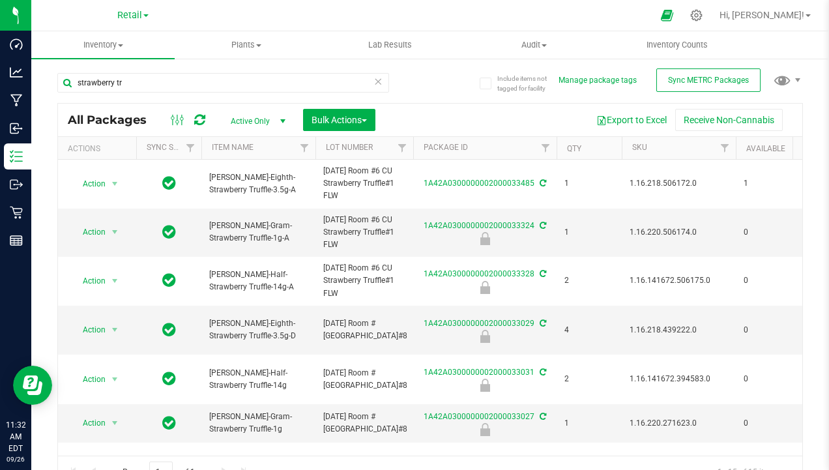
type input "strawberry tr"
